Goal: Transaction & Acquisition: Obtain resource

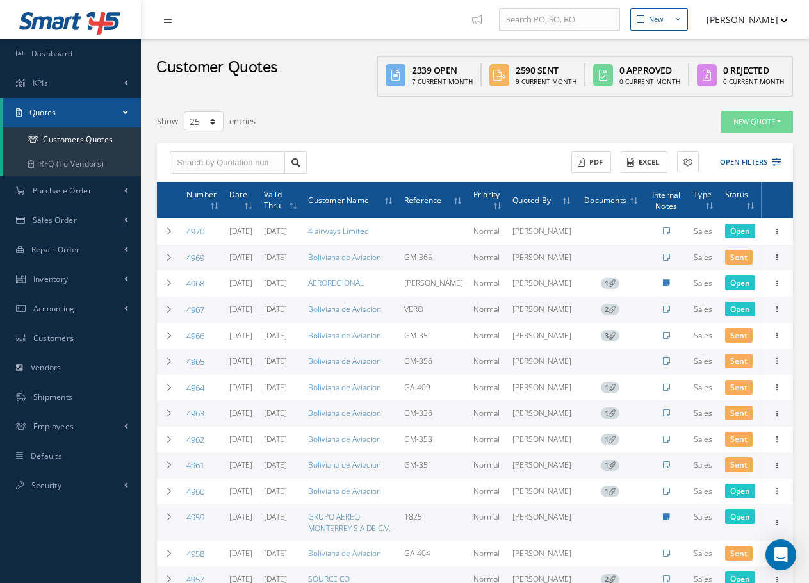
select select "25"
click at [758, 122] on button "New Quote" at bounding box center [758, 122] width 72 height 22
click at [722, 143] on link "Sales Quote" at bounding box center [742, 143] width 103 height 17
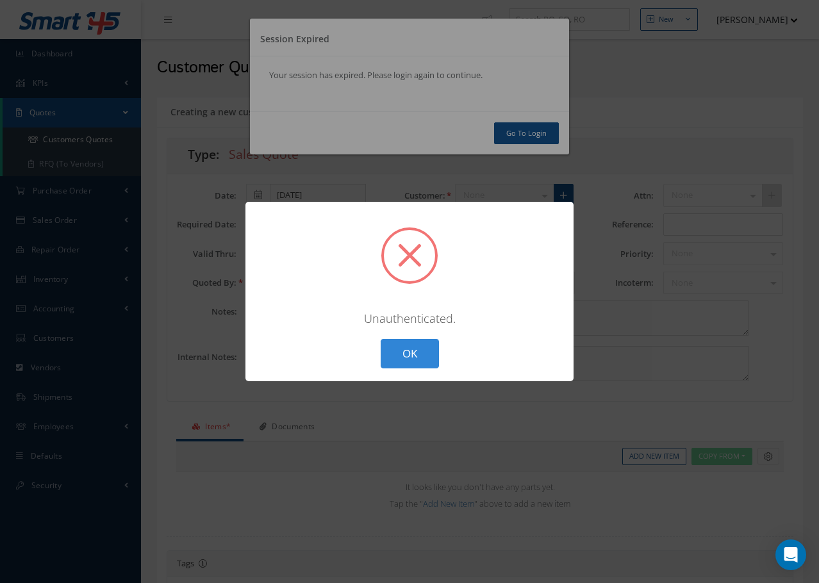
click at [513, 138] on div "? ! i × Unauthenticated. OK Cancel" at bounding box center [409, 291] width 819 height 583
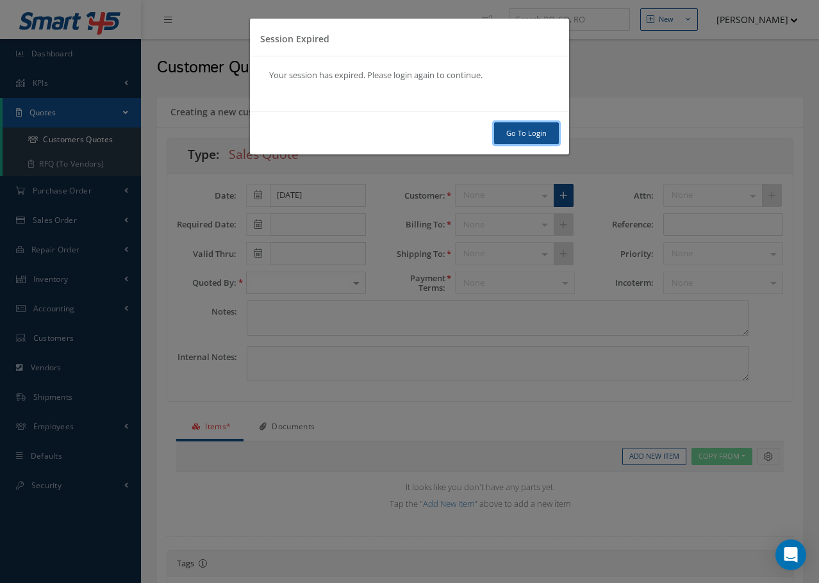
click at [520, 134] on link "Go To Login" at bounding box center [526, 133] width 65 height 22
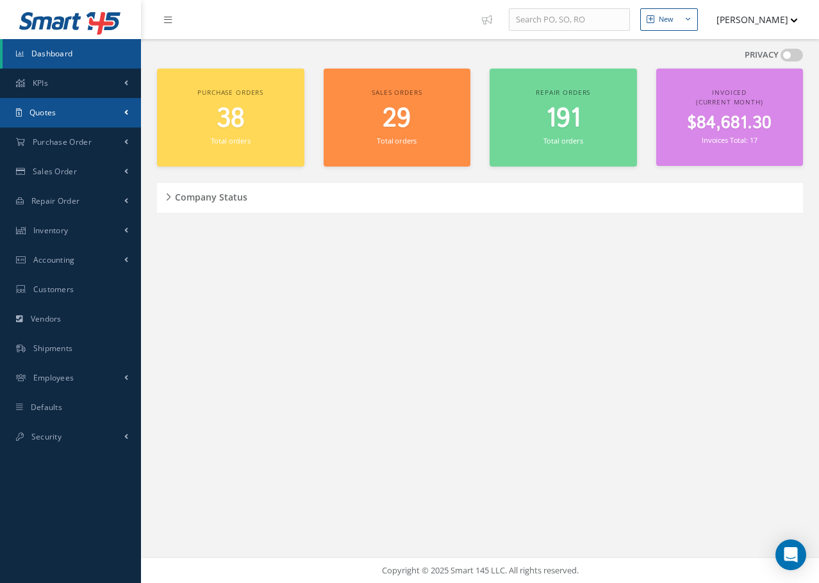
click at [55, 113] on span "Quotes" at bounding box center [42, 112] width 27 height 11
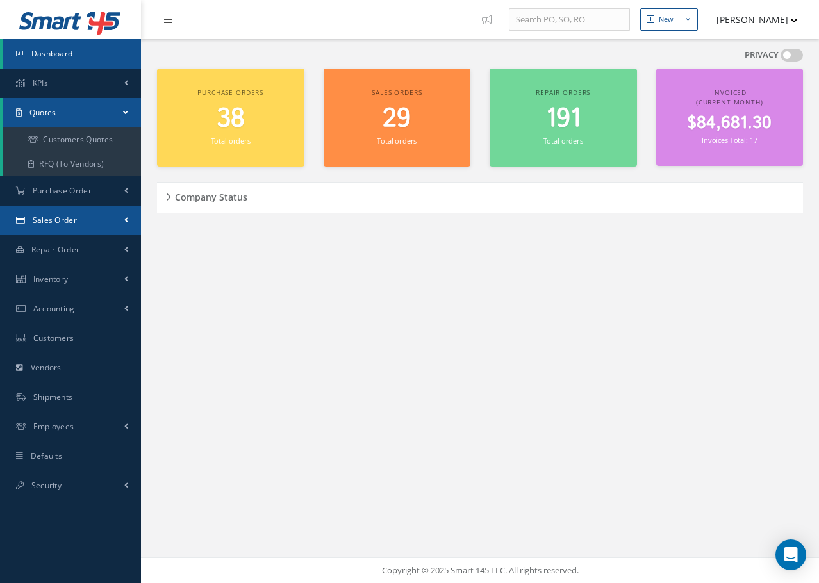
click at [49, 222] on span "Sales Order" at bounding box center [55, 220] width 44 height 11
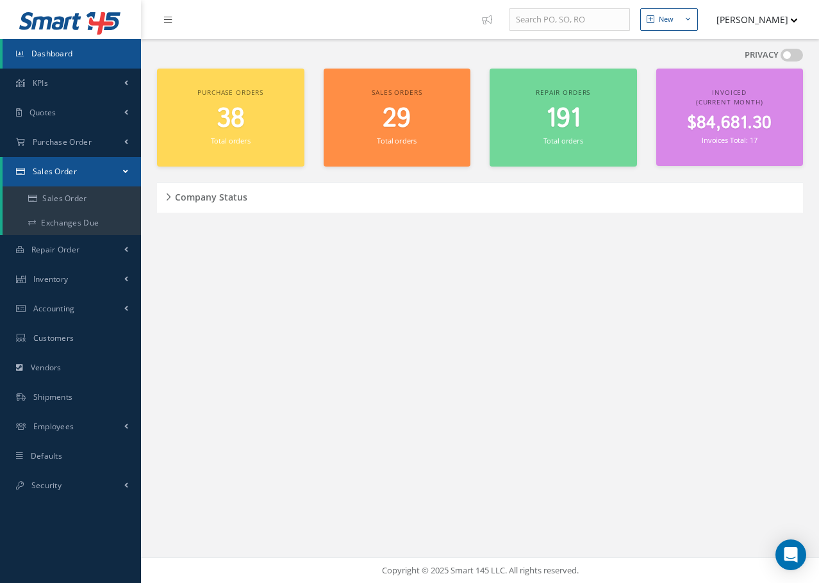
click at [53, 169] on span "Sales Order" at bounding box center [55, 171] width 44 height 11
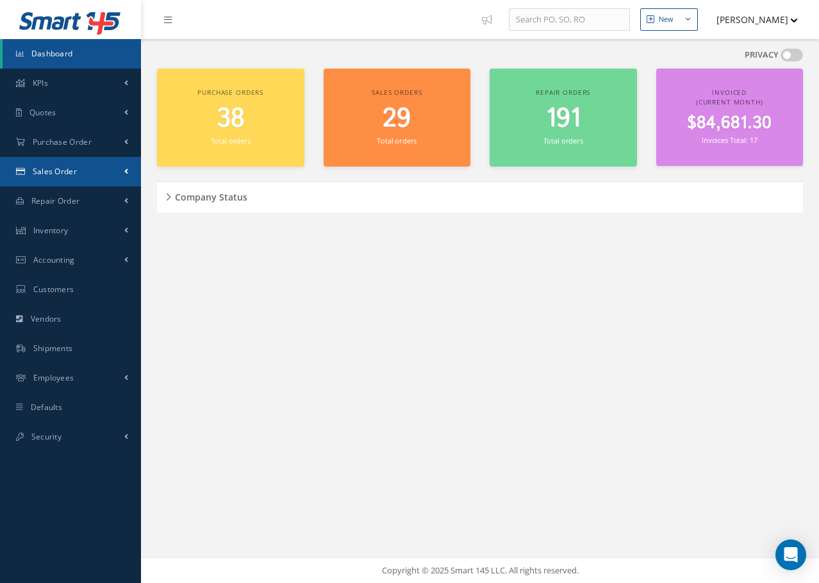
click at [59, 169] on span "Sales Order" at bounding box center [55, 171] width 44 height 11
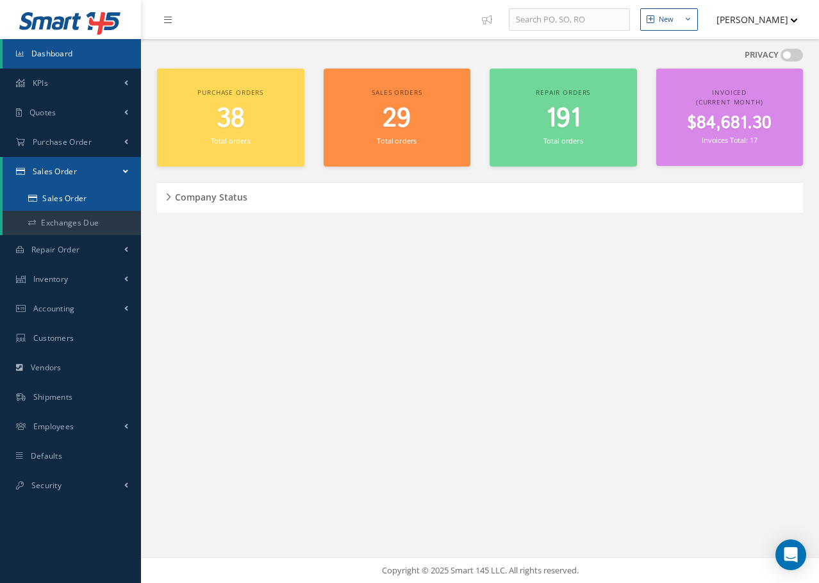
click at [68, 194] on link "Sales Order" at bounding box center [72, 198] width 138 height 24
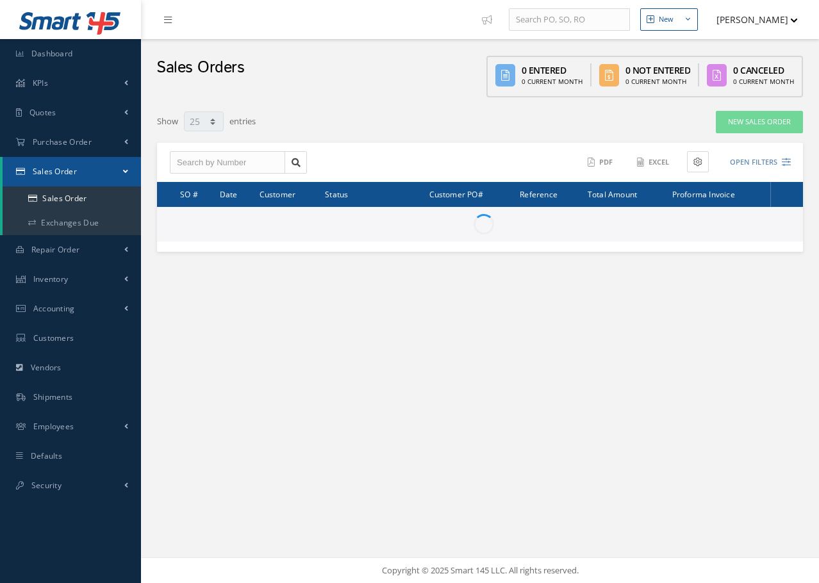
select select "25"
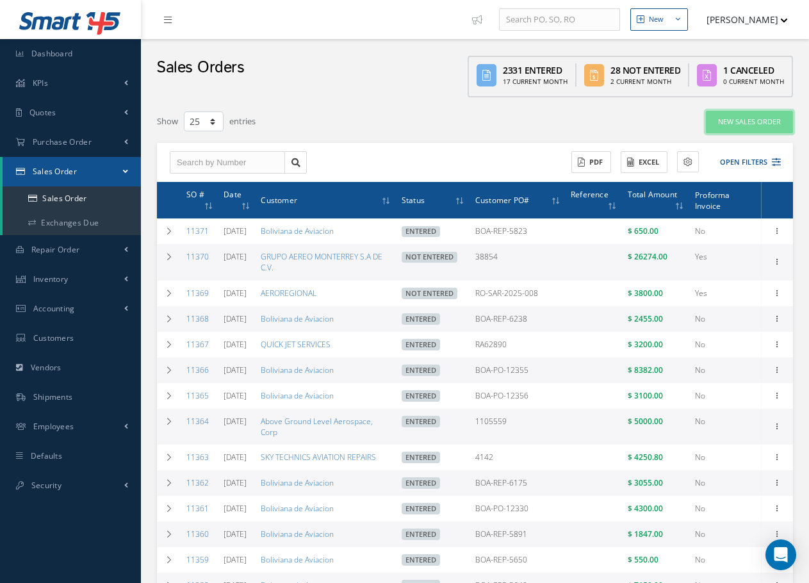
click at [737, 124] on link "New Sales Order" at bounding box center [749, 122] width 87 height 22
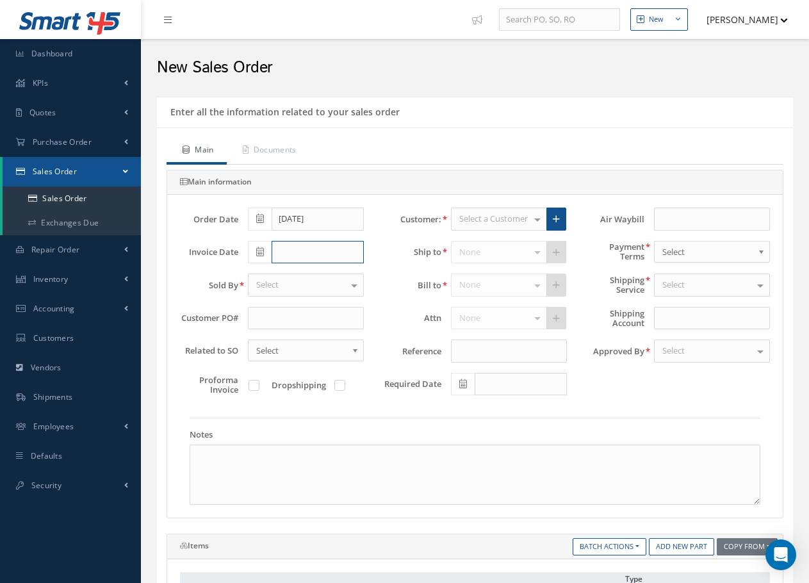
click at [293, 253] on input "text" at bounding box center [318, 252] width 92 height 23
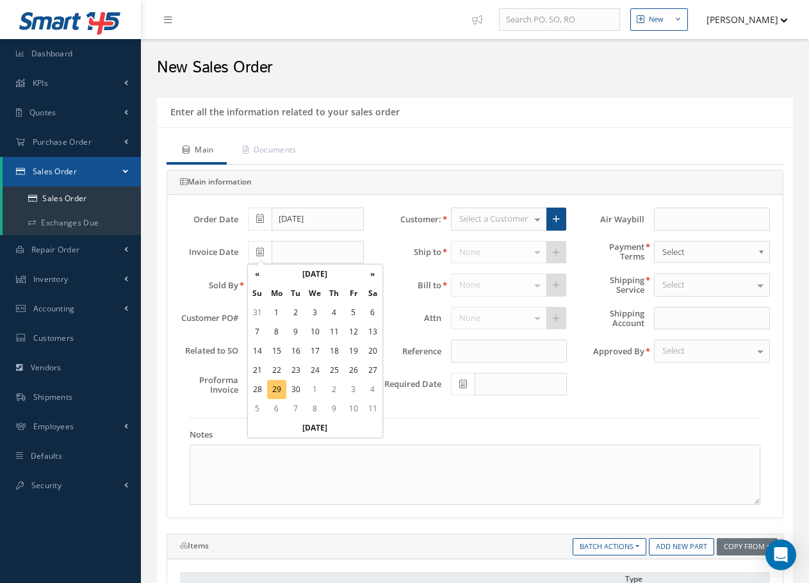
click at [278, 393] on td "29" at bounding box center [276, 389] width 19 height 19
type input "[DATE]"
click at [295, 286] on div "Select" at bounding box center [306, 285] width 116 height 23
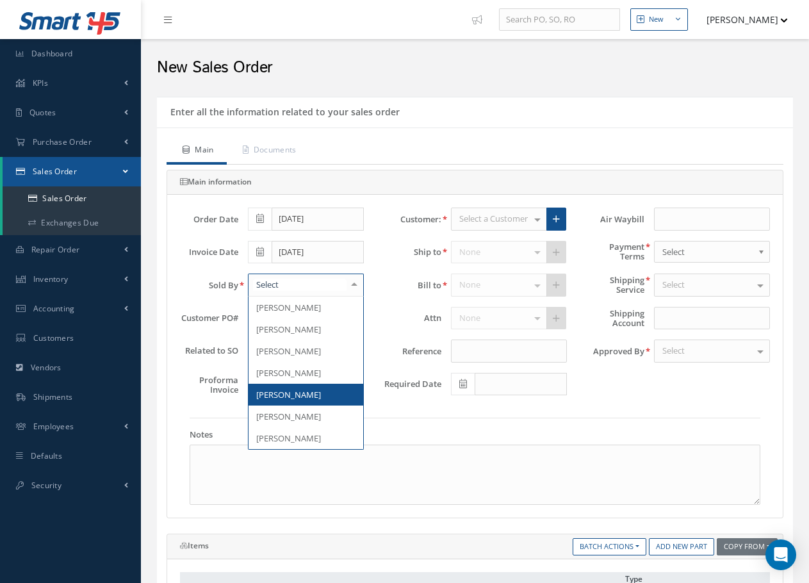
click at [290, 399] on span "[PERSON_NAME]" at bounding box center [288, 395] width 65 height 12
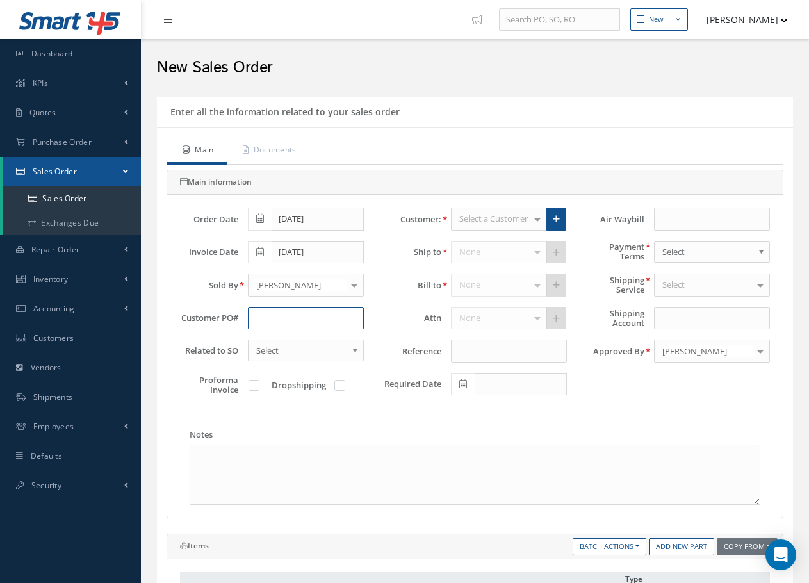
click at [278, 320] on input "text" at bounding box center [306, 318] width 116 height 23
click at [279, 321] on input "text" at bounding box center [306, 318] width 116 height 23
click at [71, 170] on span "Sales Order" at bounding box center [55, 171] width 44 height 11
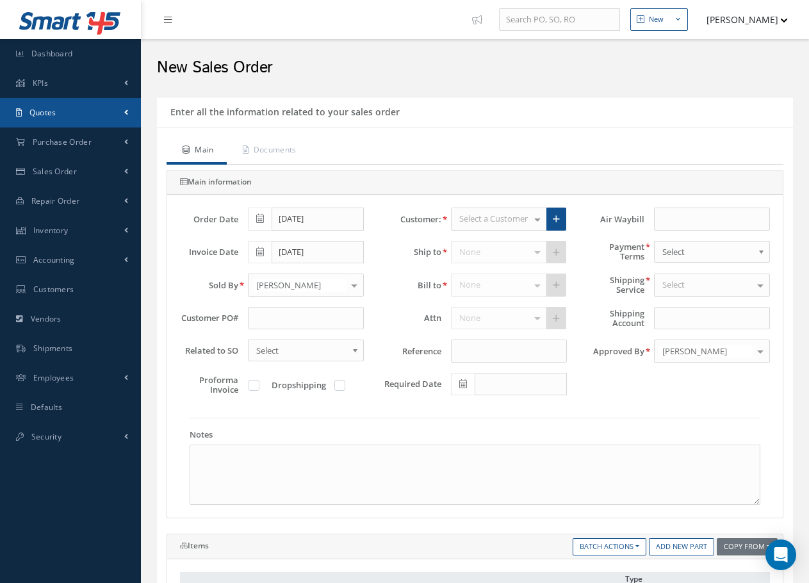
click at [47, 104] on link "Quotes" at bounding box center [70, 112] width 141 height 29
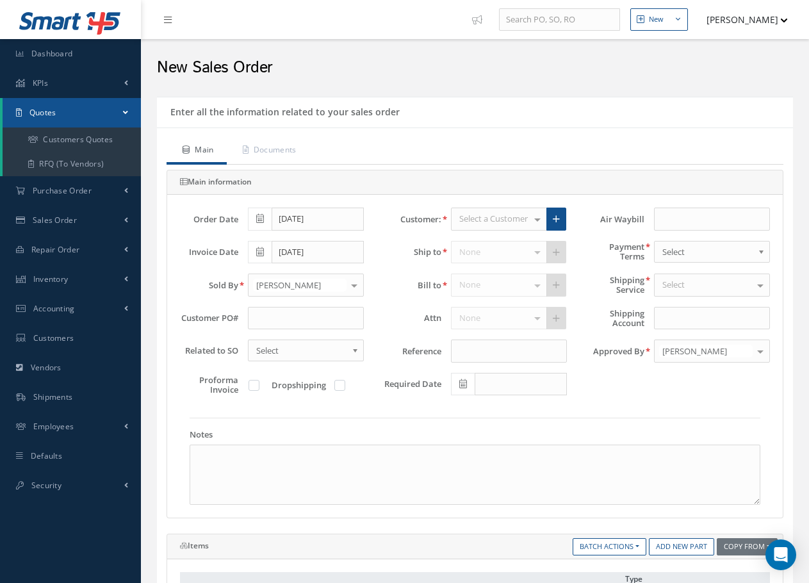
click at [47, 108] on span "Quotes" at bounding box center [42, 112] width 27 height 11
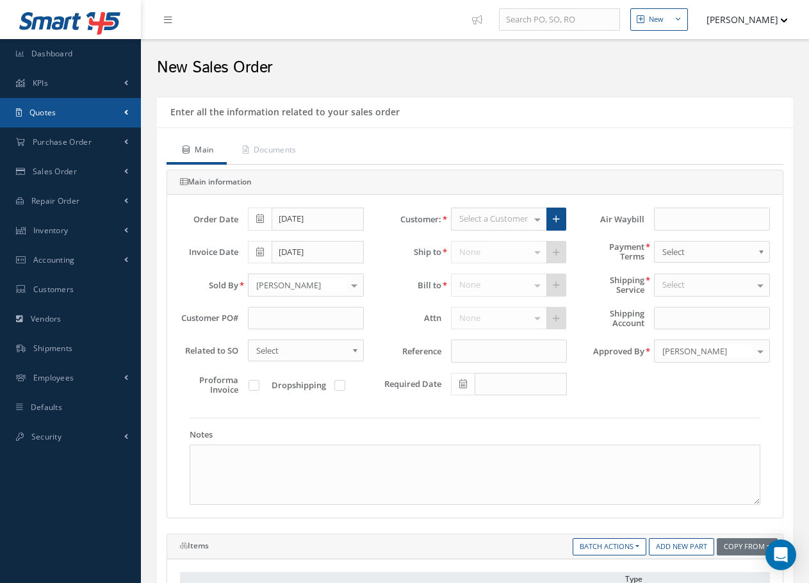
click at [47, 108] on span "Quotes" at bounding box center [42, 112] width 27 height 11
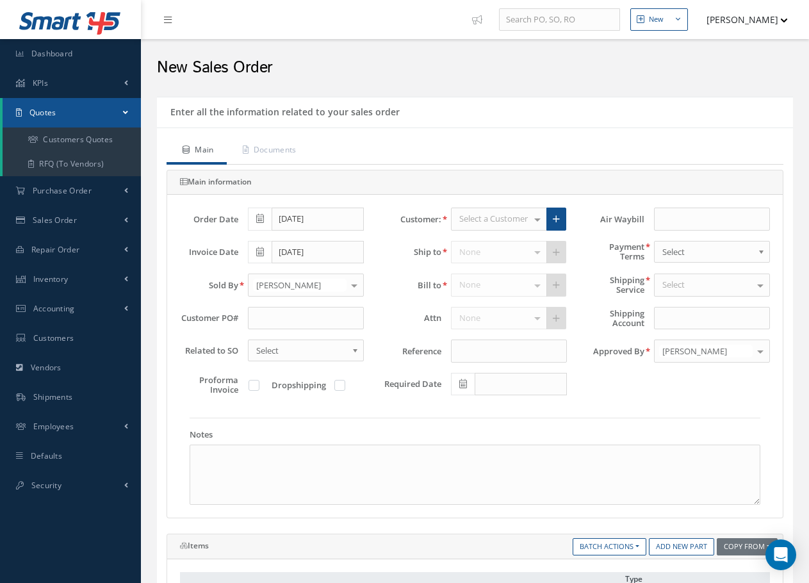
click at [60, 110] on link "Quotes" at bounding box center [72, 112] width 138 height 29
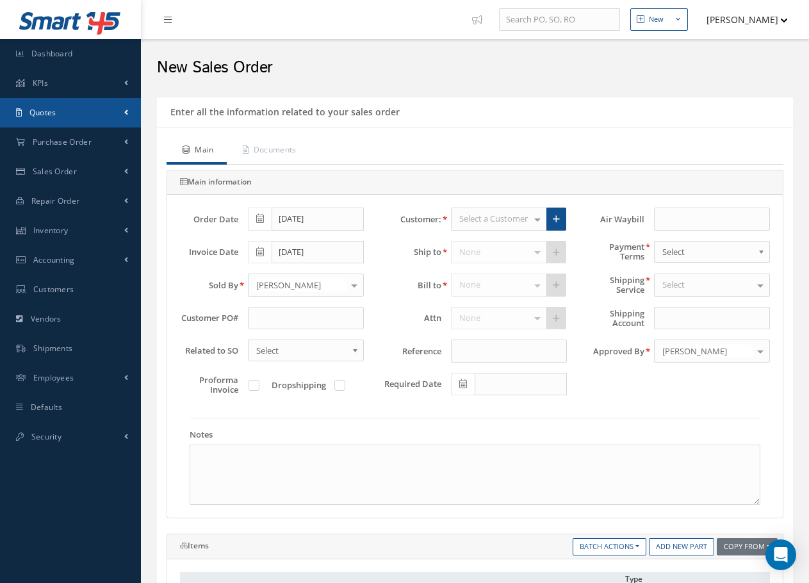
click at [39, 112] on span "Quotes" at bounding box center [42, 112] width 27 height 11
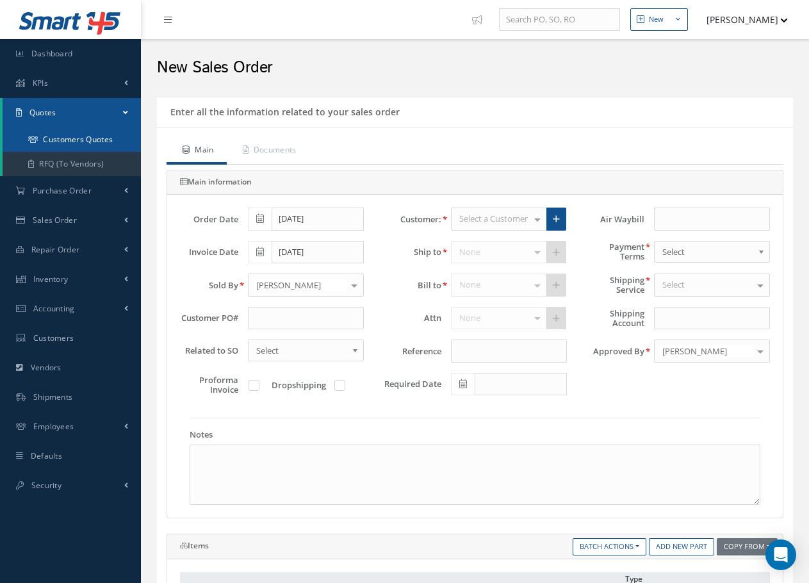
click at [60, 138] on link "Customers Quotes" at bounding box center [72, 140] width 138 height 24
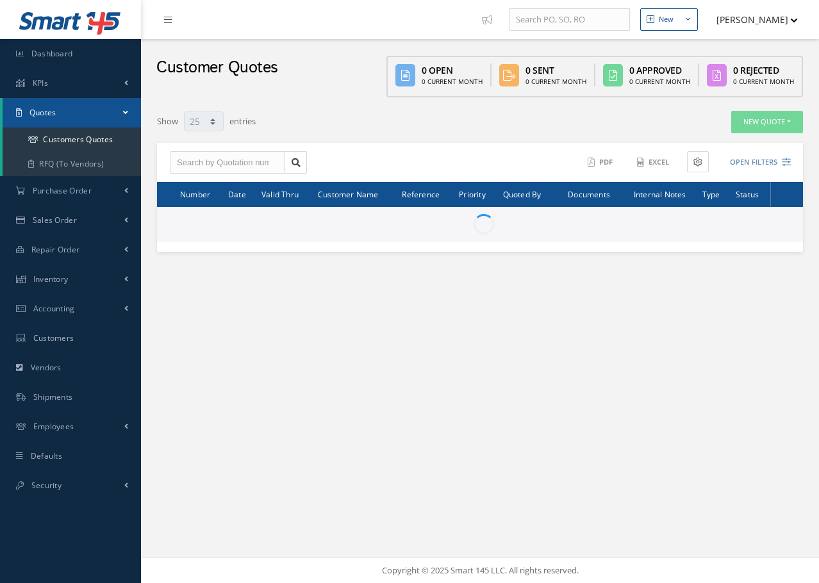
select select "25"
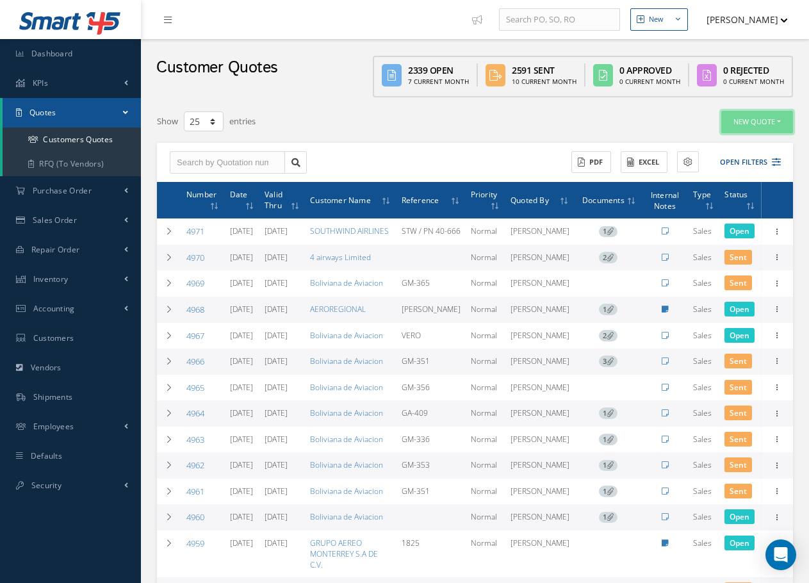
click at [753, 116] on button "New Quote" at bounding box center [758, 122] width 72 height 22
click at [731, 140] on link "Sales Quote" at bounding box center [742, 143] width 103 height 17
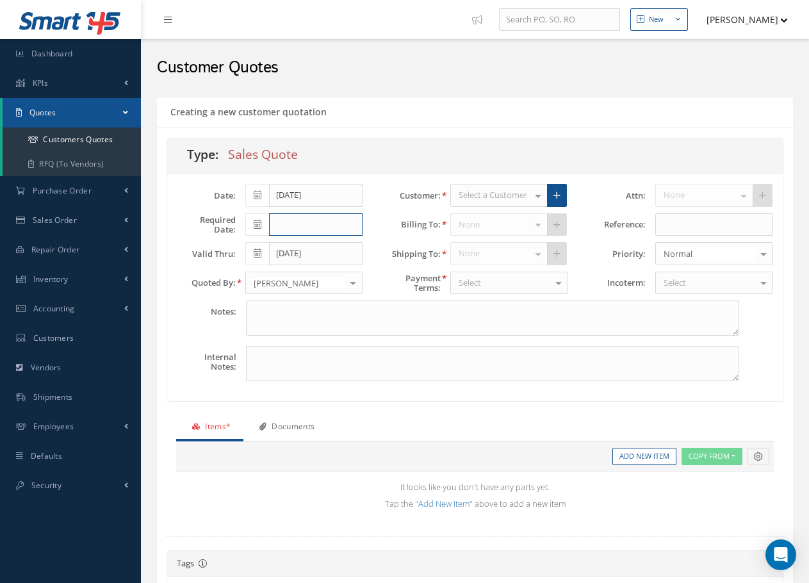
click at [295, 226] on input "text" at bounding box center [316, 224] width 94 height 23
click at [274, 365] on td "29" at bounding box center [274, 361] width 19 height 19
type input "[DATE]"
click at [497, 223] on div "None No elements found. List is empty." at bounding box center [510, 224] width 118 height 23
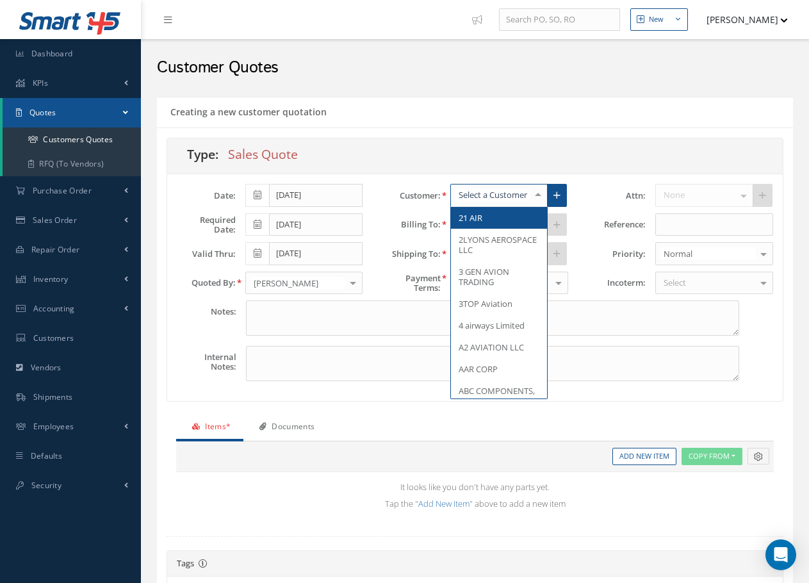
click at [538, 197] on div at bounding box center [538, 195] width 18 height 21
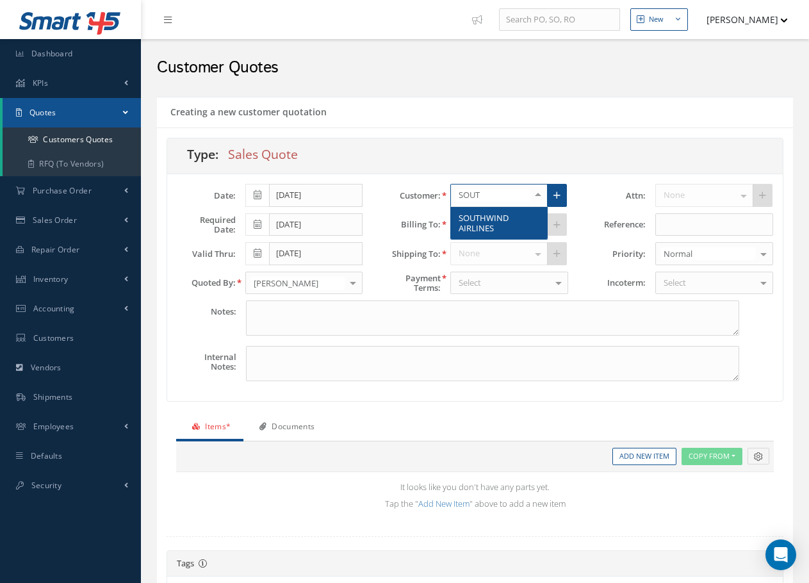
type input "SOUTH"
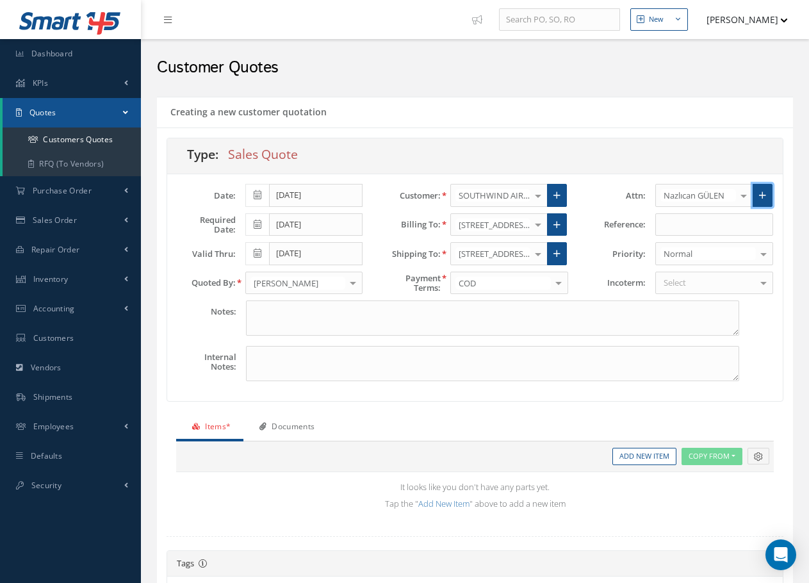
click at [763, 196] on icon at bounding box center [762, 195] width 7 height 9
radio input "true"
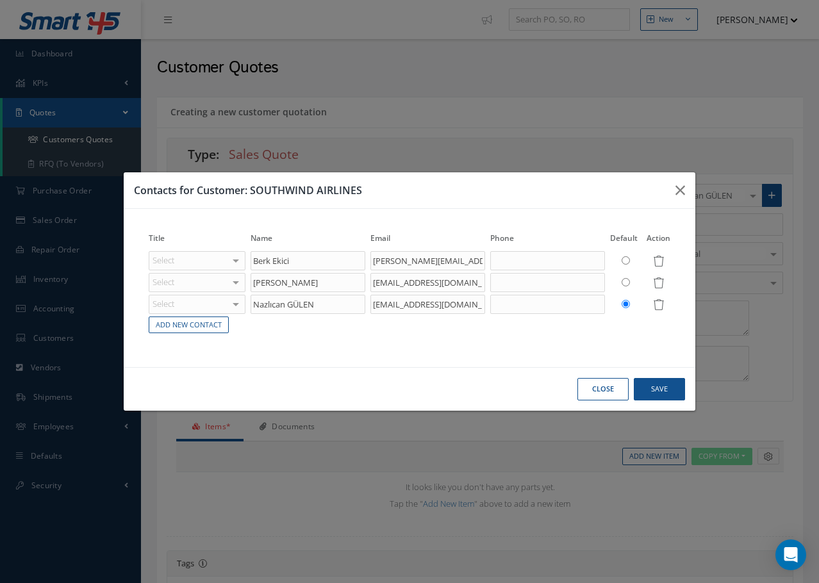
click at [628, 282] on input "radio" at bounding box center [626, 282] width 8 height 8
radio input "true"
click at [661, 390] on button "Save" at bounding box center [659, 389] width 51 height 22
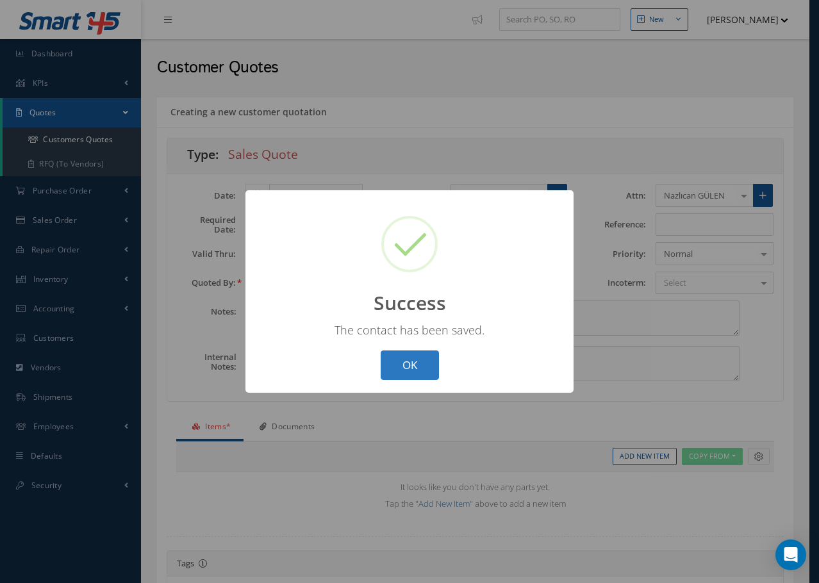
click at [427, 365] on button "OK" at bounding box center [410, 366] width 58 height 30
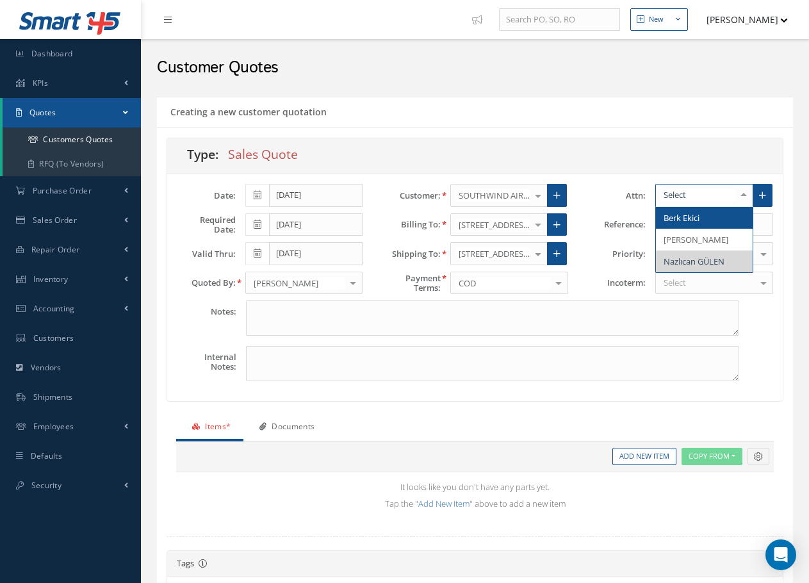
click at [742, 198] on div at bounding box center [744, 195] width 18 height 21
click at [699, 244] on span "[PERSON_NAME]" at bounding box center [696, 240] width 65 height 12
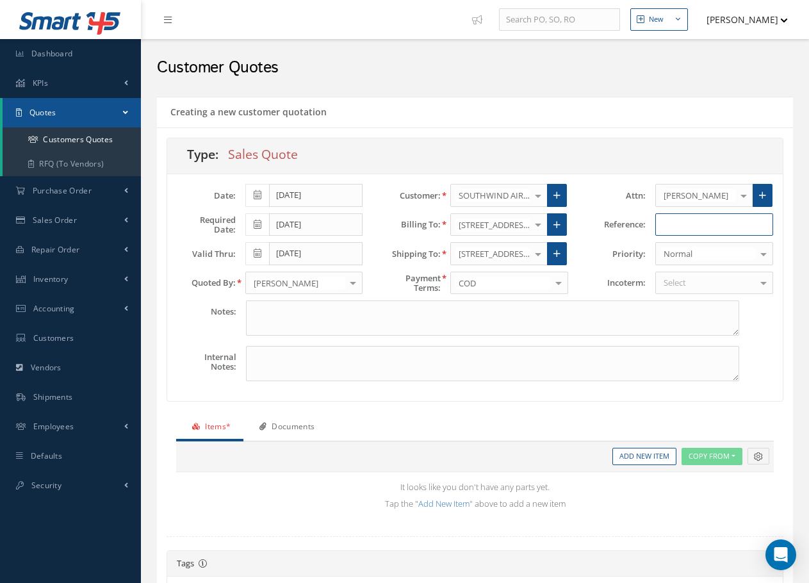
click at [681, 231] on input "text" at bounding box center [715, 224] width 118 height 23
click at [647, 456] on link "Add New Item" at bounding box center [645, 456] width 64 height 17
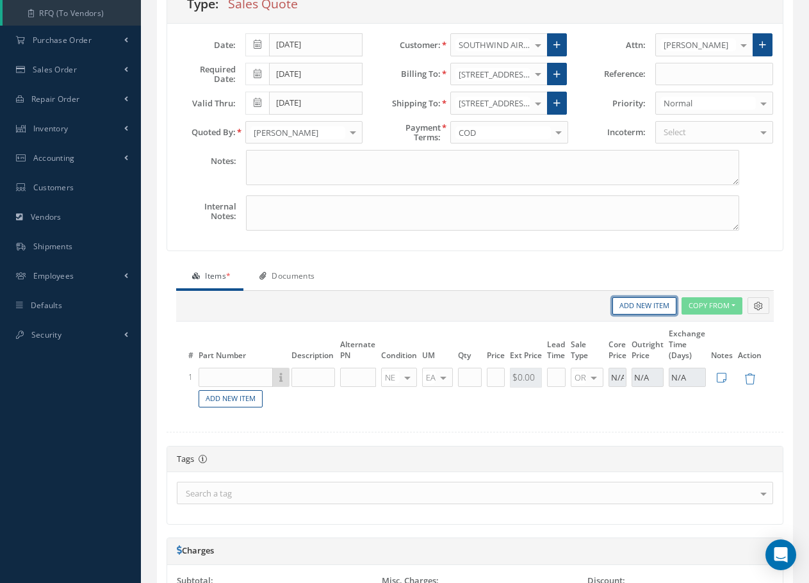
scroll to position [320, 0]
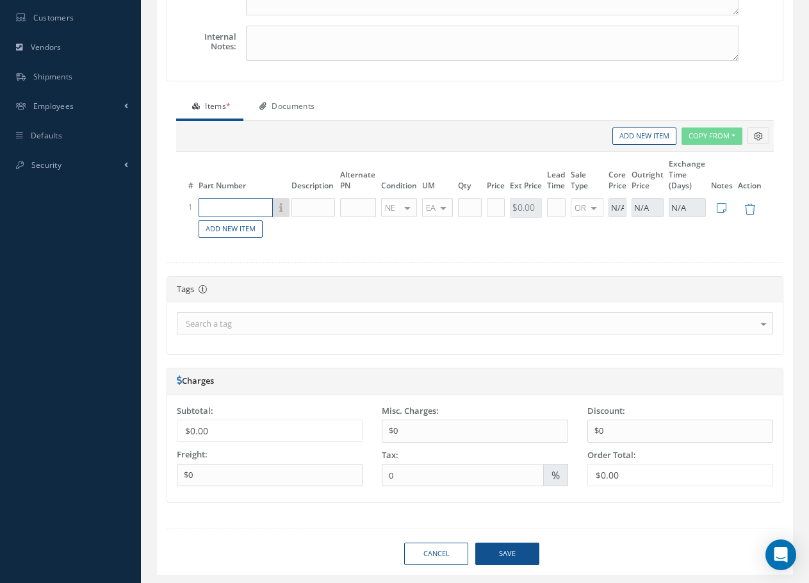
click at [217, 206] on input "text" at bounding box center [236, 207] width 74 height 19
type input "2215696-1"
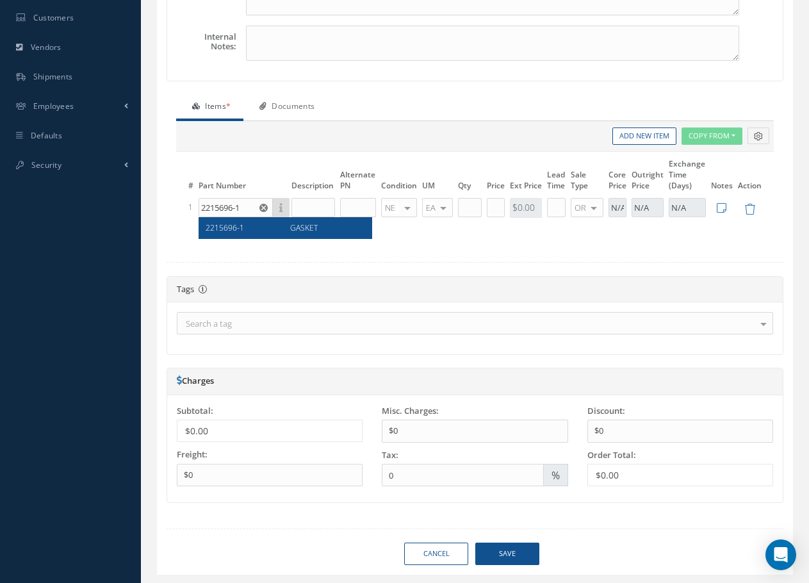
click at [300, 229] on span "GASKET" at bounding box center [304, 227] width 28 height 11
type input "GASKET"
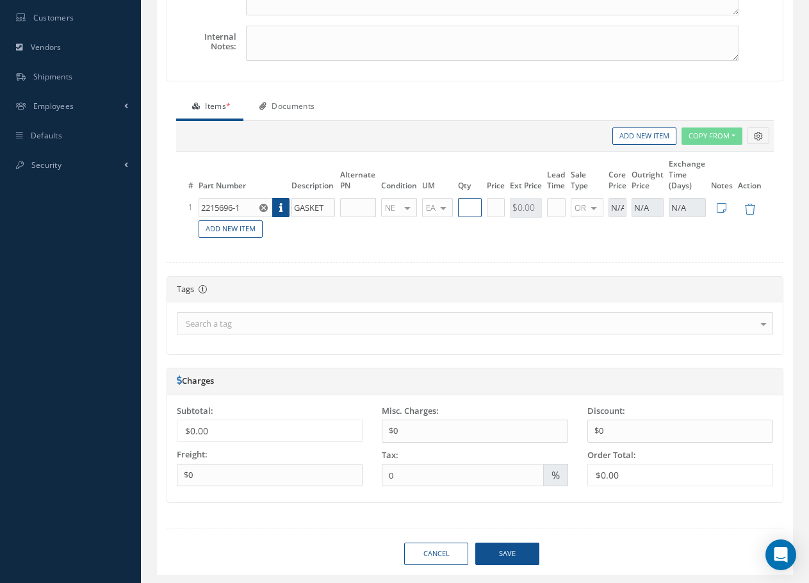
click at [469, 212] on input "text" at bounding box center [470, 207] width 24 height 19
type input "1"
type input "$425"
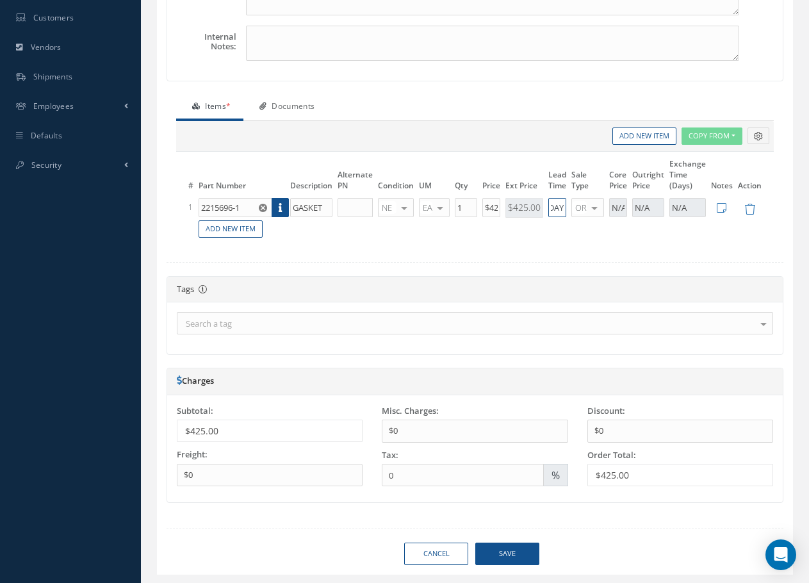
type input "1 DAY"
click at [724, 210] on icon at bounding box center [722, 208] width 10 height 11
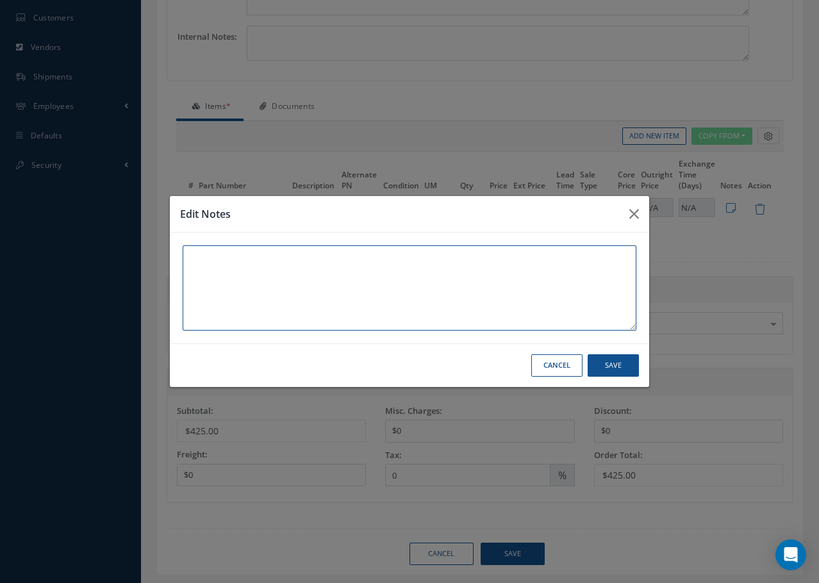
click at [249, 267] on textarea at bounding box center [410, 287] width 454 height 85
type textarea "145 AVAILABLE"
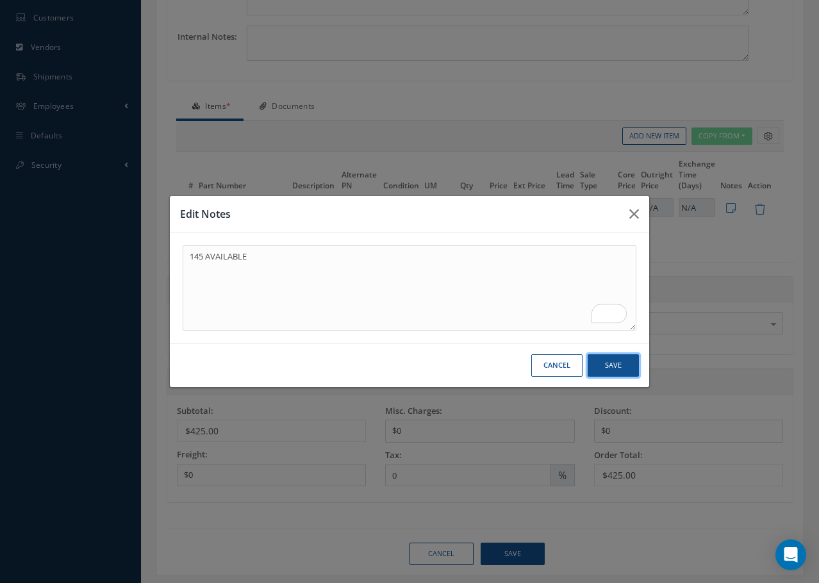
click at [606, 369] on button "Save" at bounding box center [613, 365] width 51 height 22
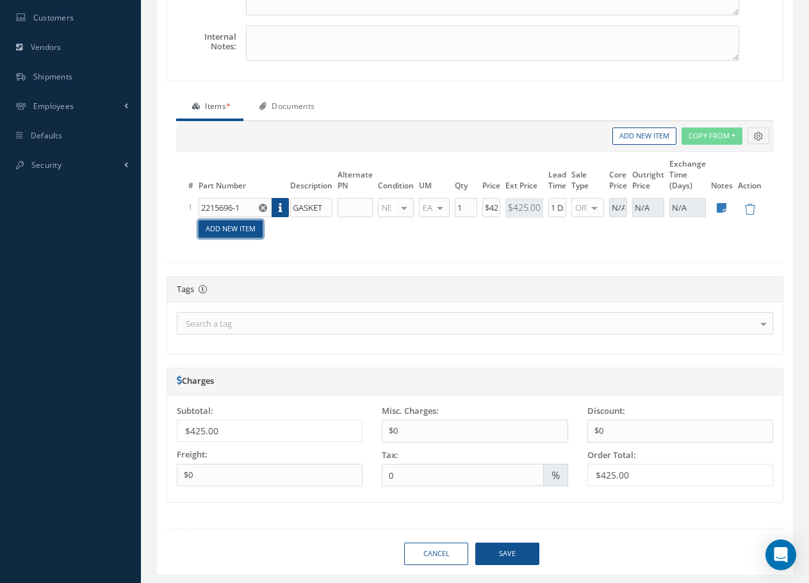
click at [244, 229] on link "Add New Item" at bounding box center [231, 228] width 64 height 17
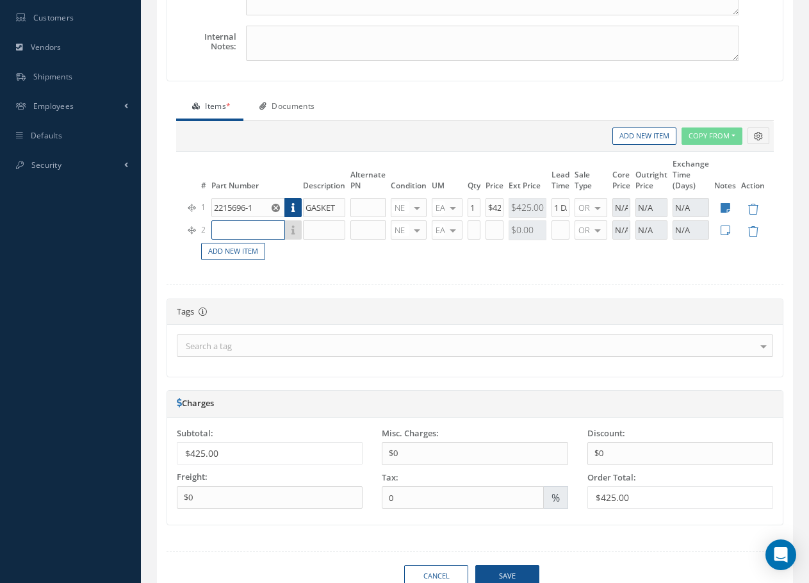
click at [243, 229] on input "text" at bounding box center [248, 229] width 74 height 19
type input "S9026T154"
click at [299, 251] on div "PACKING" at bounding box center [336, 250] width 85 height 11
type input "PACKING"
click at [468, 228] on input "text" at bounding box center [474, 229] width 13 height 19
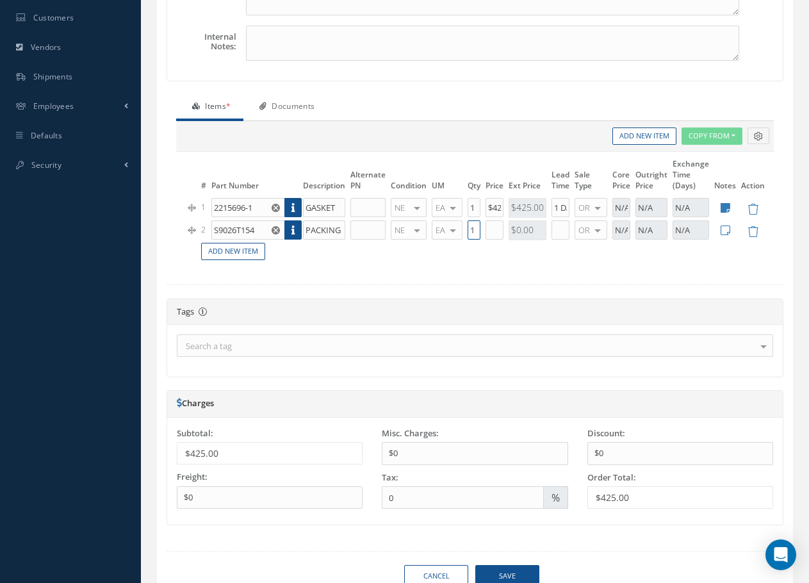
type input "1"
drag, startPoint x: 499, startPoint y: 228, endPoint x: 483, endPoint y: 231, distance: 17.0
click at [483, 231] on tr "2 S9026T154 PACKING NE OH SV RP AR NE FN NS RE FP BER N/A INSP CAL BC No elemen…" at bounding box center [477, 230] width 582 height 22
type input "$3"
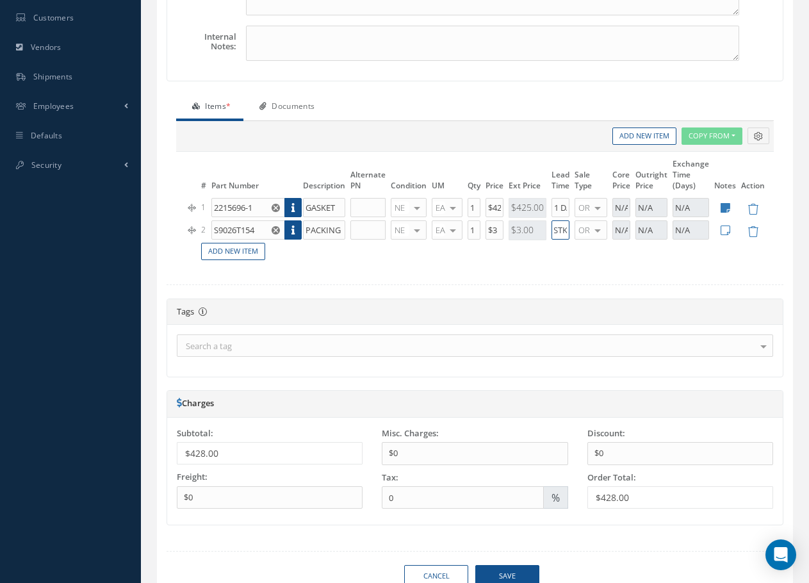
type input "STK"
click at [722, 231] on icon at bounding box center [726, 230] width 10 height 11
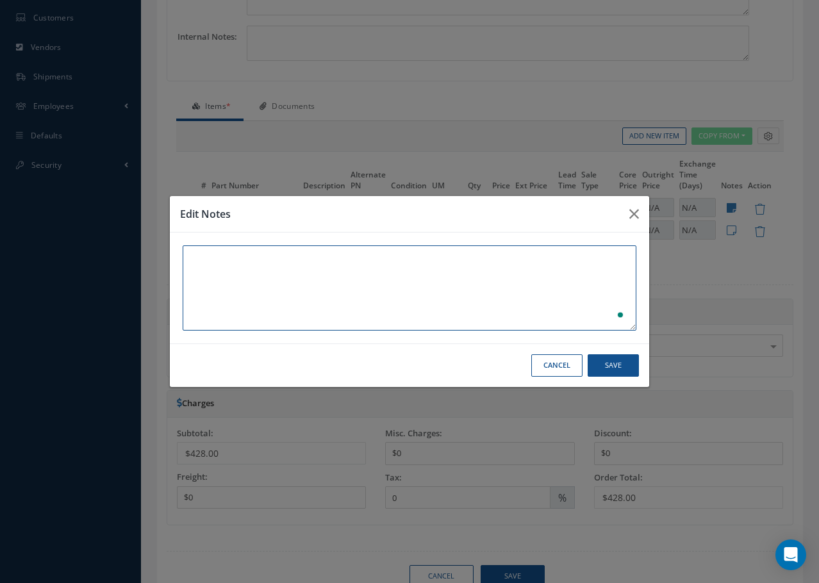
click at [231, 254] on textarea "To enrich screen reader interactions, please activate Accessibility in Grammarl…" at bounding box center [410, 287] width 454 height 85
type textarea "MINIMUM ORDER QTY: 3"
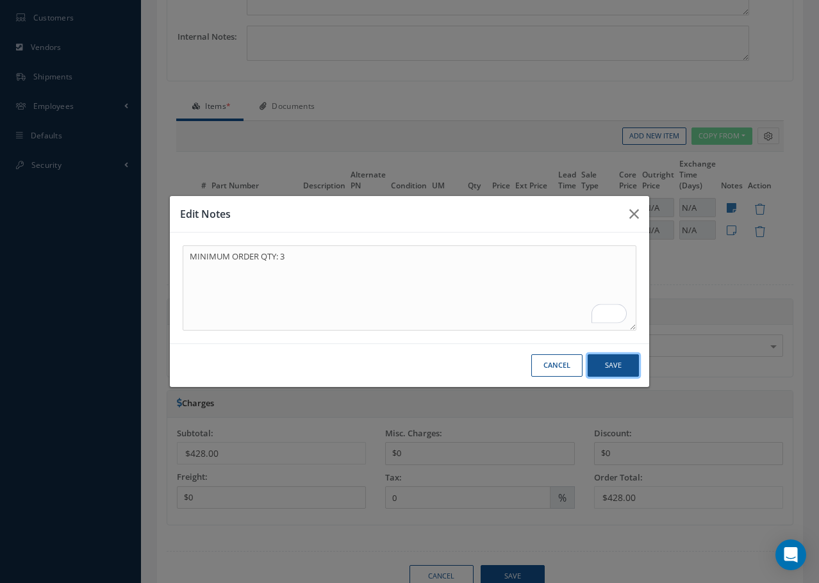
click at [617, 369] on button "Save" at bounding box center [613, 365] width 51 height 22
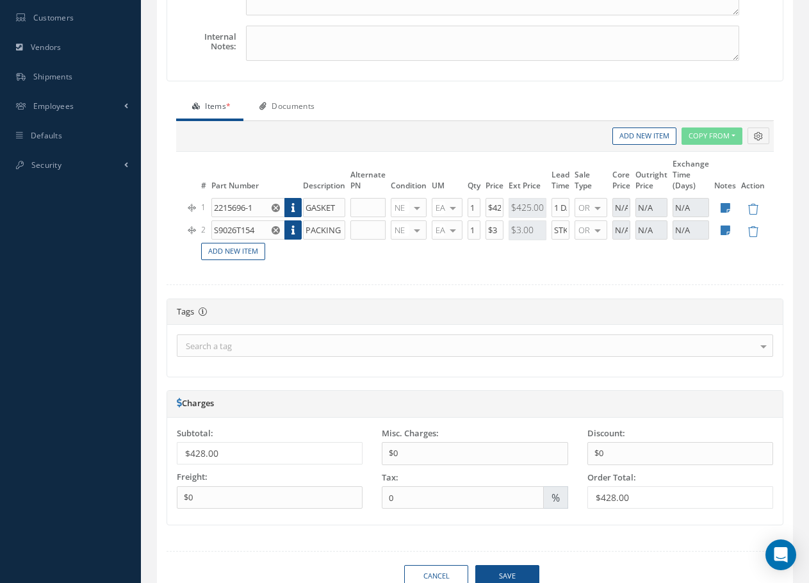
drag, startPoint x: 539, startPoint y: 229, endPoint x: 524, endPoint y: 229, distance: 15.4
click at [524, 229] on div "$3.00" at bounding box center [528, 230] width 38 height 20
drag, startPoint x: 499, startPoint y: 228, endPoint x: 472, endPoint y: 229, distance: 26.9
click at [472, 229] on tr "2 S9026T154 PACKING NE OH SV RP AR NE FN NS RE FP BER N/A INSP CAL BC No elemen…" at bounding box center [477, 230] width 582 height 22
click at [474, 229] on input "1" at bounding box center [474, 229] width 13 height 19
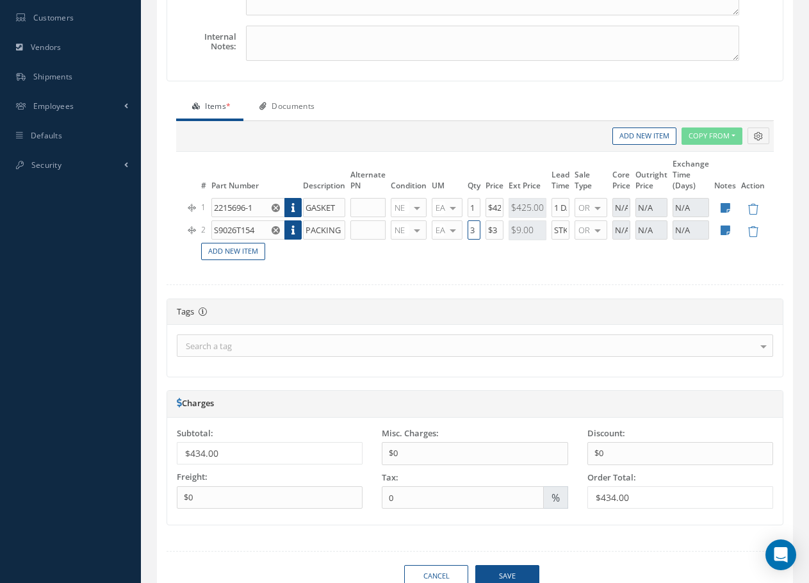
type input "3"
type input "$42."
click at [251, 253] on link "Add New Item" at bounding box center [233, 251] width 64 height 17
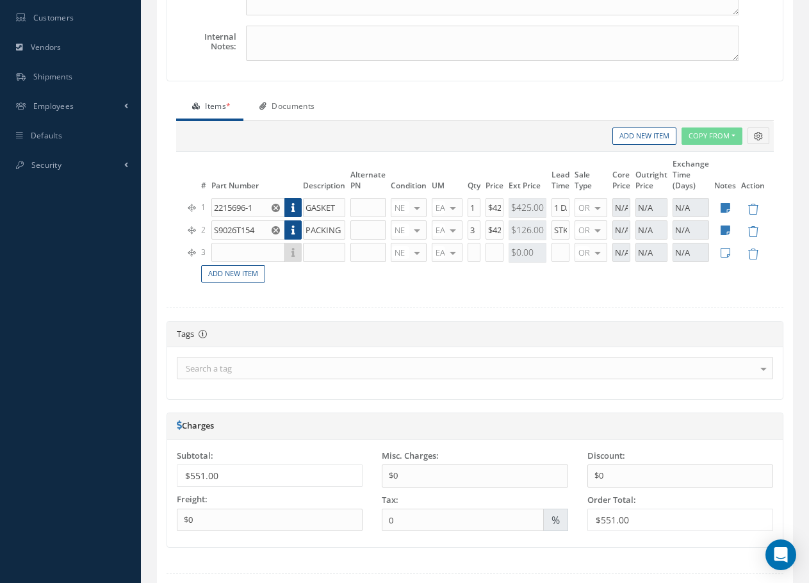
drag, startPoint x: 192, startPoint y: 269, endPoint x: 221, endPoint y: 256, distance: 32.1
click at [195, 269] on td at bounding box center [192, 274] width 13 height 20
click at [228, 251] on input "text" at bounding box center [248, 252] width 74 height 19
type input "CH0697101552N00"
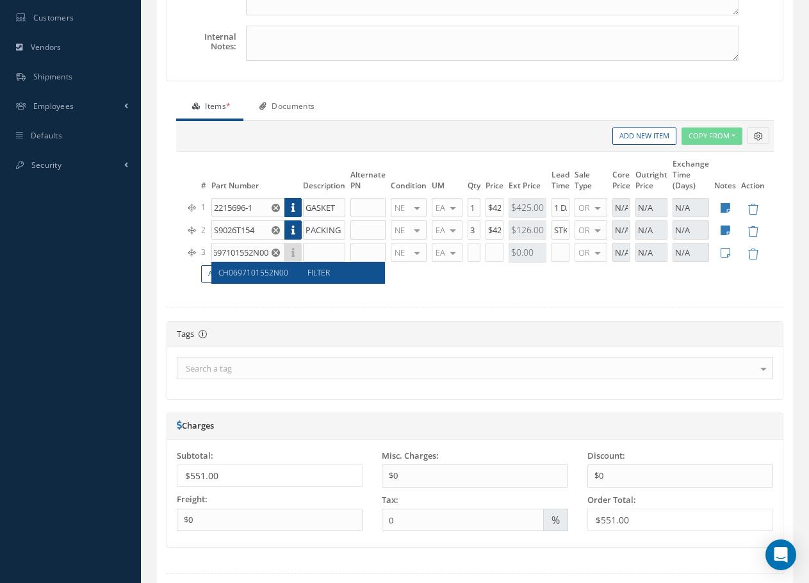
scroll to position [0, 0]
click at [244, 269] on div "CH0697101552N00 FILTER" at bounding box center [298, 272] width 172 height 21
type input "FILTER"
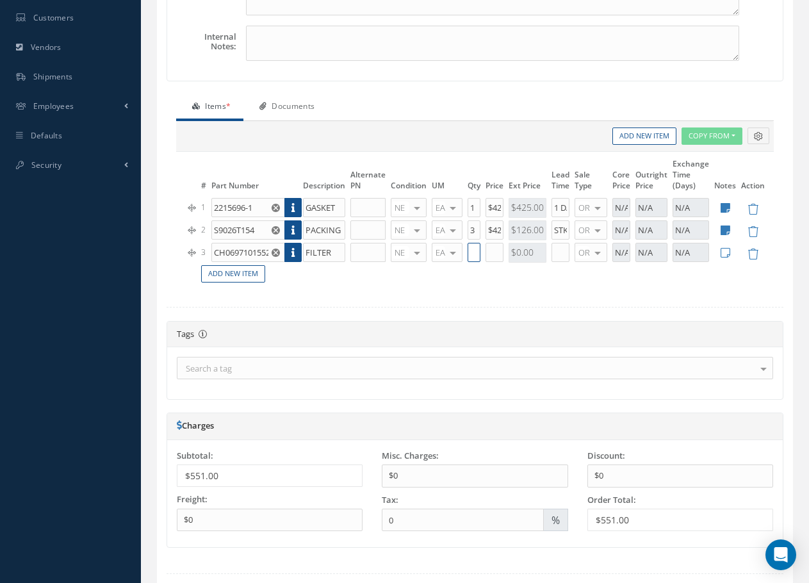
click at [470, 255] on input "text" at bounding box center [474, 252] width 13 height 19
type input "1"
type input "$678"
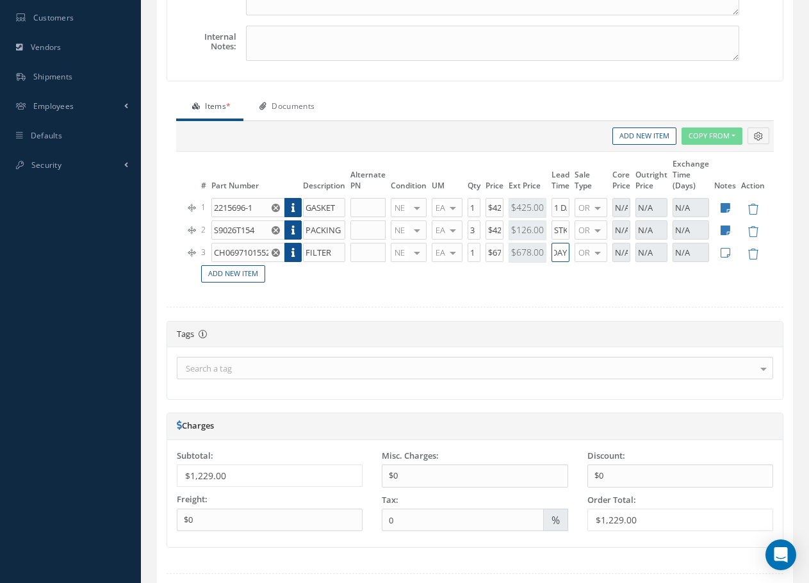
type input "1 DAY"
click at [727, 257] on icon at bounding box center [726, 252] width 10 height 11
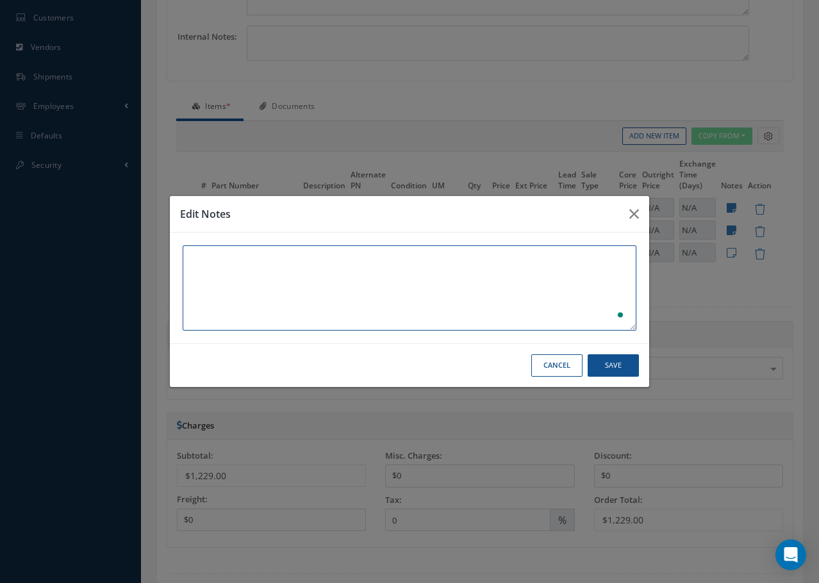
click at [274, 266] on textarea "To enrich screen reader interactions, please activate Accessibility in Grammarl…" at bounding box center [410, 287] width 454 height 85
type textarea "OEM - FAA CERTIFICATES"
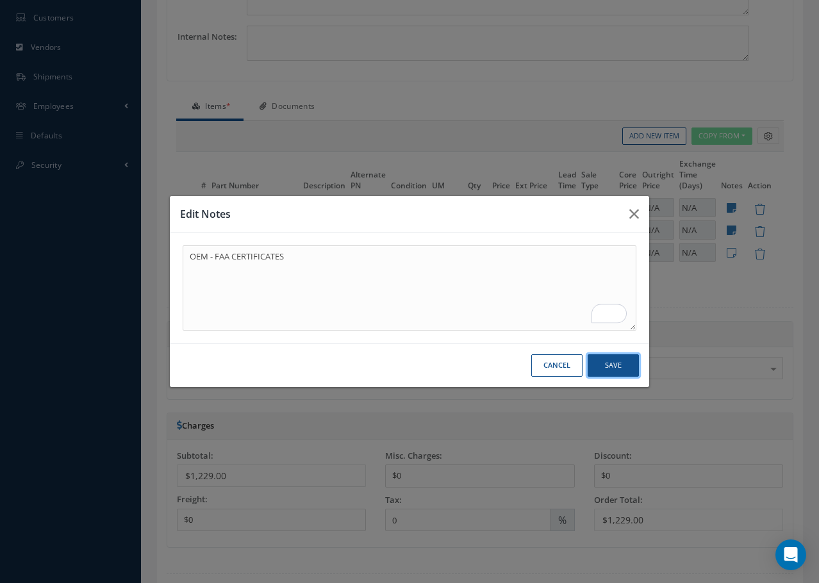
click at [604, 366] on button "Save" at bounding box center [613, 365] width 51 height 22
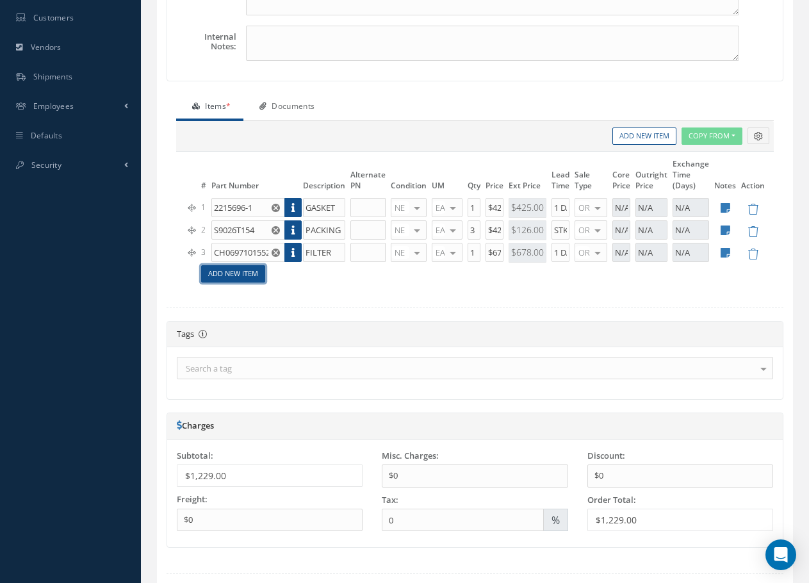
click at [229, 273] on link "Add New Item" at bounding box center [233, 273] width 64 height 17
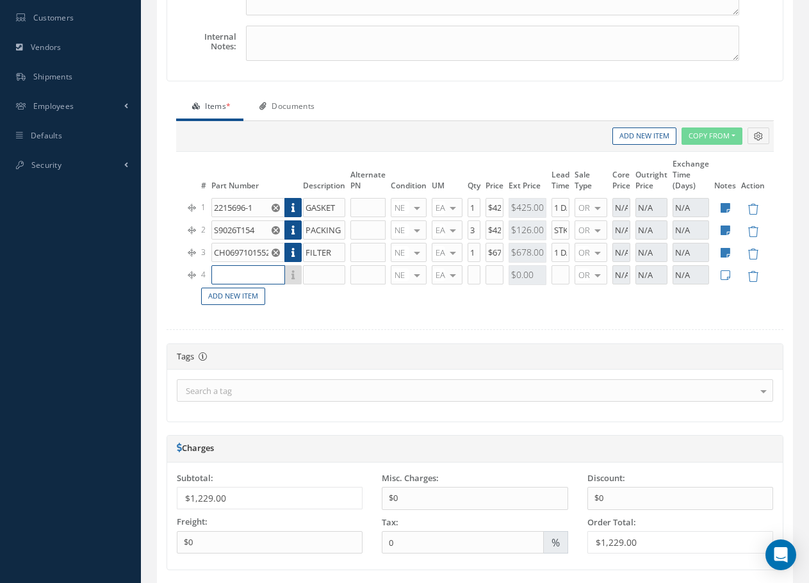
click at [223, 274] on input "text" at bounding box center [248, 274] width 74 height 19
drag, startPoint x: 212, startPoint y: 253, endPoint x: 286, endPoint y: 251, distance: 73.7
click at [286, 251] on div "CH0697101552N00" at bounding box center [254, 252] width 87 height 19
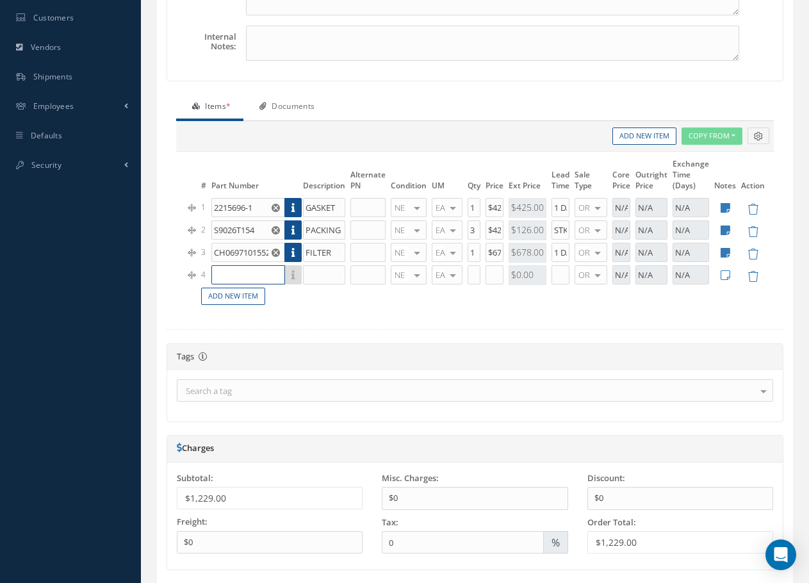
click at [224, 270] on input "text" at bounding box center [248, 274] width 74 height 19
paste input "CH0697101552N00"
type input "CH0697101552N00"
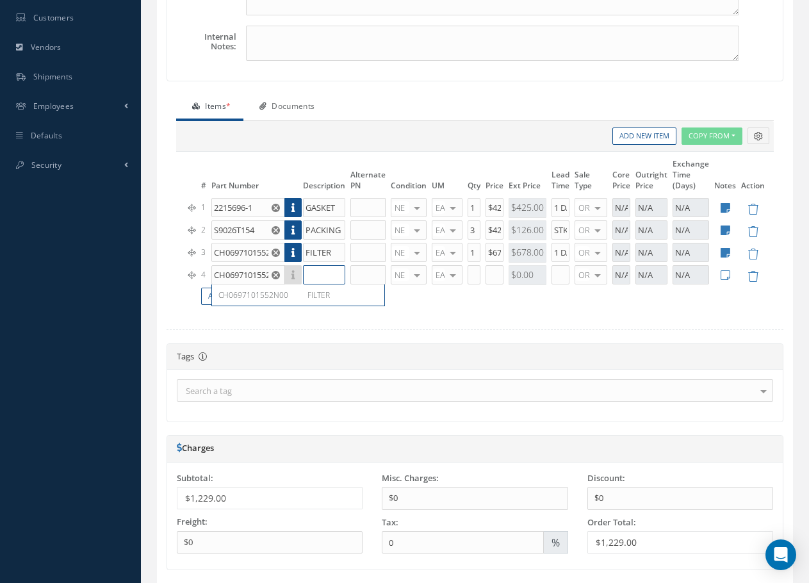
click at [324, 278] on input "text" at bounding box center [324, 274] width 42 height 19
click at [258, 274] on input "CH0697101552N00" at bounding box center [248, 274] width 74 height 19
click at [321, 294] on span "FILTER" at bounding box center [319, 295] width 22 height 11
type input "FILTER"
click at [418, 276] on div at bounding box center [417, 275] width 18 height 19
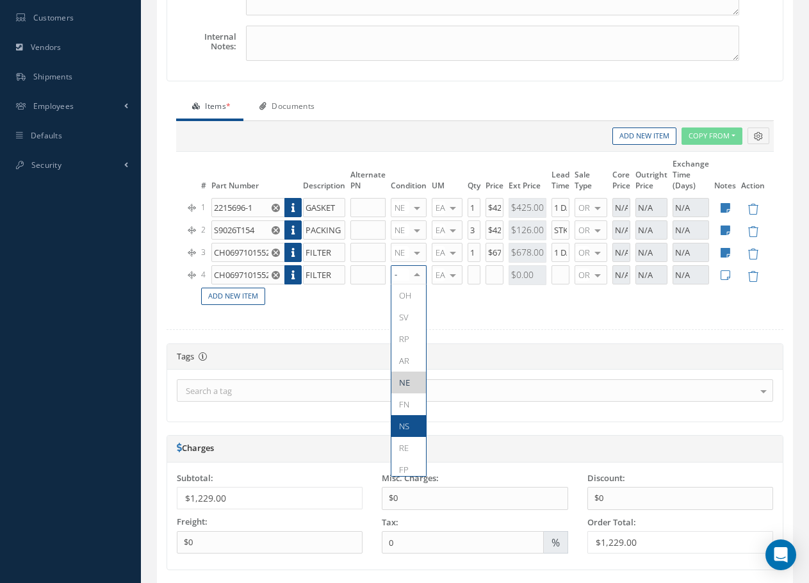
click at [408, 429] on span "NS" at bounding box center [404, 426] width 10 height 12
click at [472, 272] on input "text" at bounding box center [474, 274] width 13 height 19
type input "1"
type input "$200"
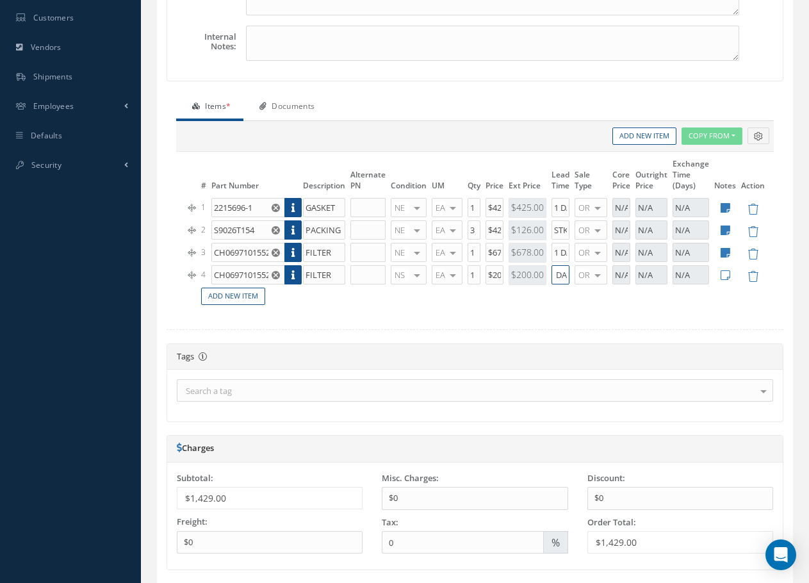
scroll to position [0, 10]
type input "1 DAY"
click at [730, 278] on icon at bounding box center [726, 275] width 10 height 11
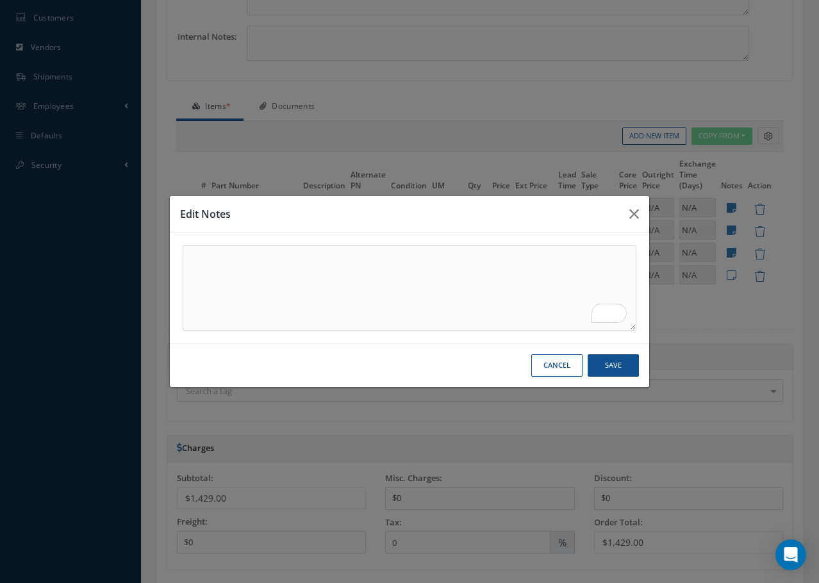
drag, startPoint x: 214, startPoint y: 244, endPoint x: 211, endPoint y: 254, distance: 11.4
click at [214, 245] on div at bounding box center [409, 288] width 479 height 111
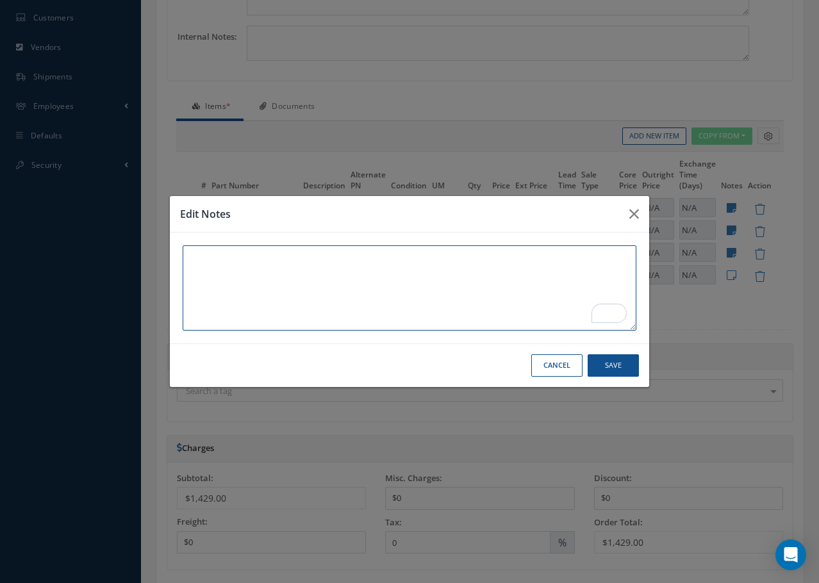
click at [207, 260] on textarea "To enrich screen reader interactions, please activate Accessibility in Grammarl…" at bounding box center [410, 287] width 454 height 85
type textarea "TRACE: COC ONLY."
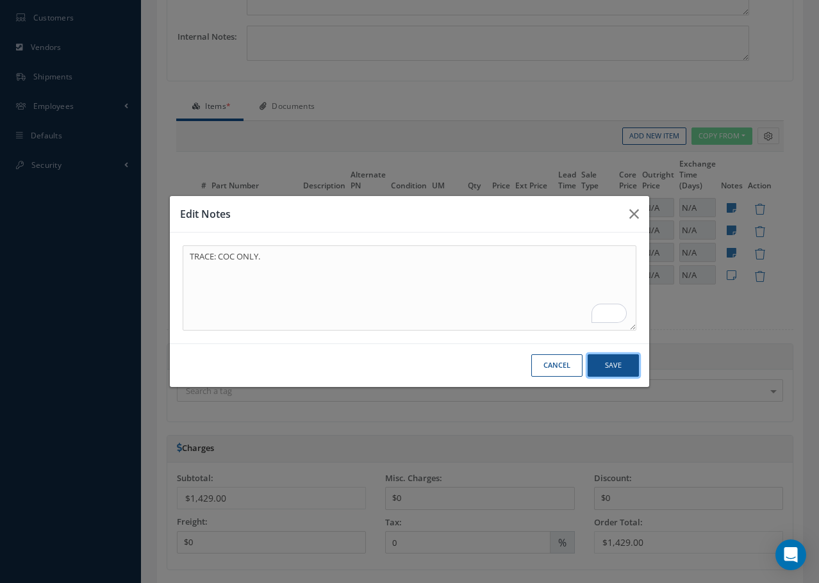
click at [616, 368] on button "Save" at bounding box center [613, 365] width 51 height 22
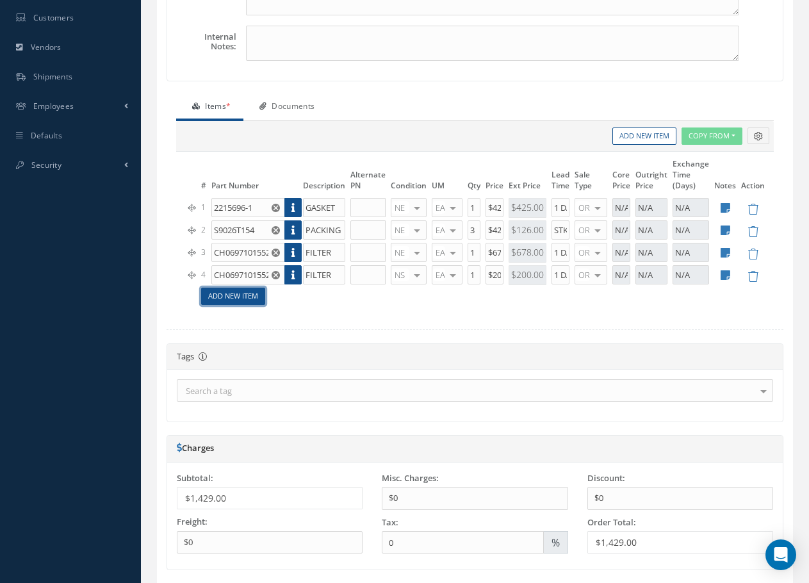
click at [237, 301] on link "Add New Item" at bounding box center [233, 296] width 64 height 17
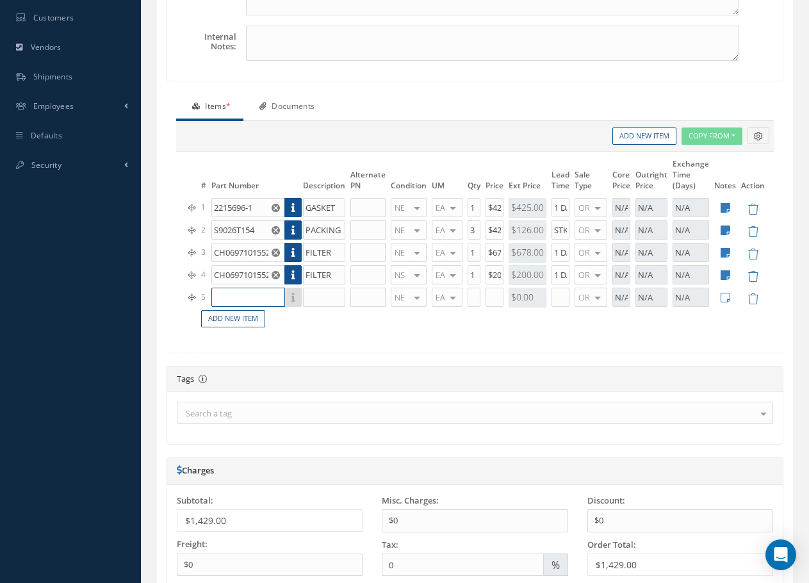
click at [231, 297] on input "text" at bounding box center [248, 297] width 74 height 19
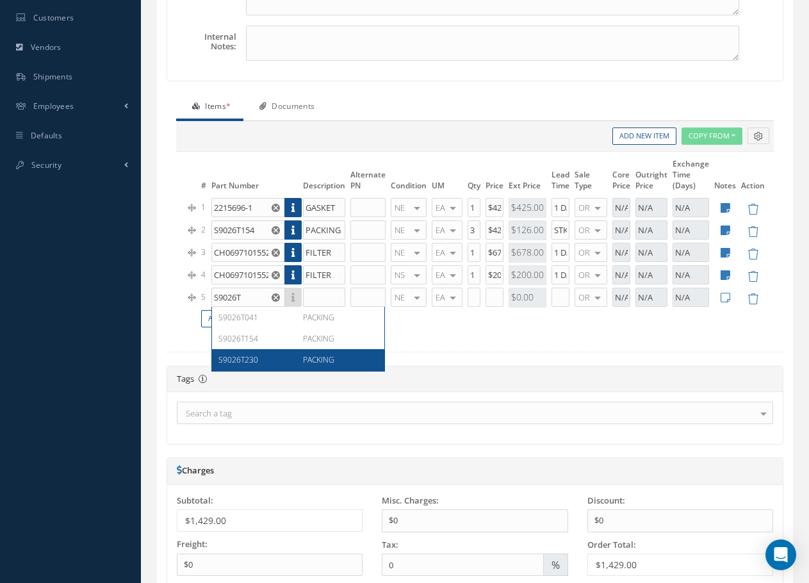
click at [267, 359] on div "S9026T230" at bounding box center [256, 359] width 75 height 11
type input "S9026T230"
type input "PACKING"
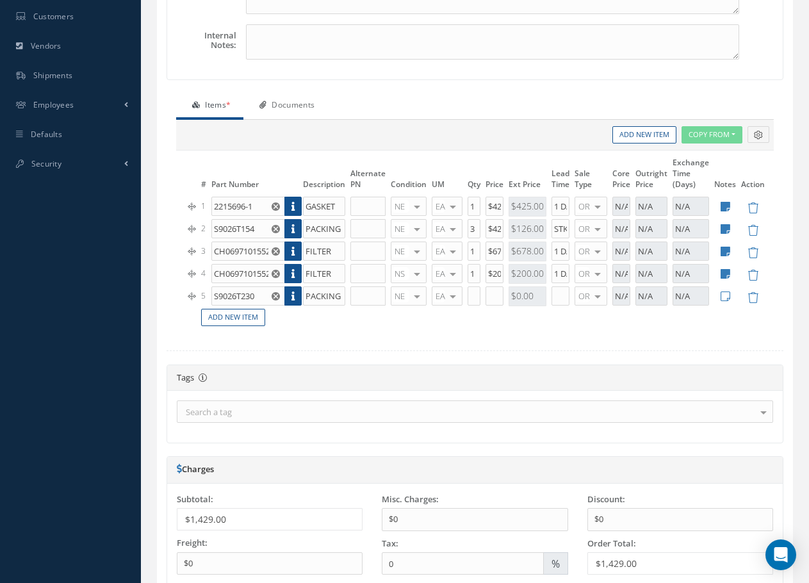
scroll to position [320, 0]
click at [478, 301] on input "text" at bounding box center [474, 297] width 13 height 19
type input "3"
type input "$42"
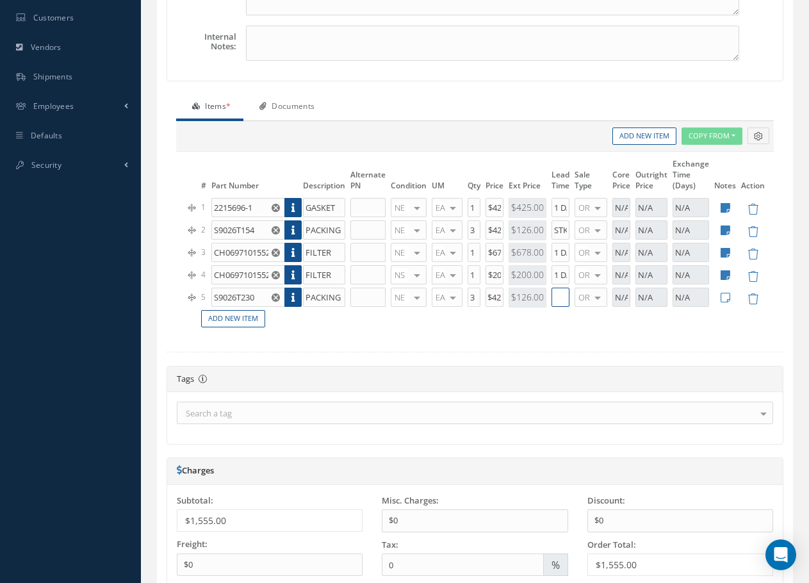
scroll to position [0, 0]
click at [729, 299] on icon at bounding box center [726, 297] width 10 height 11
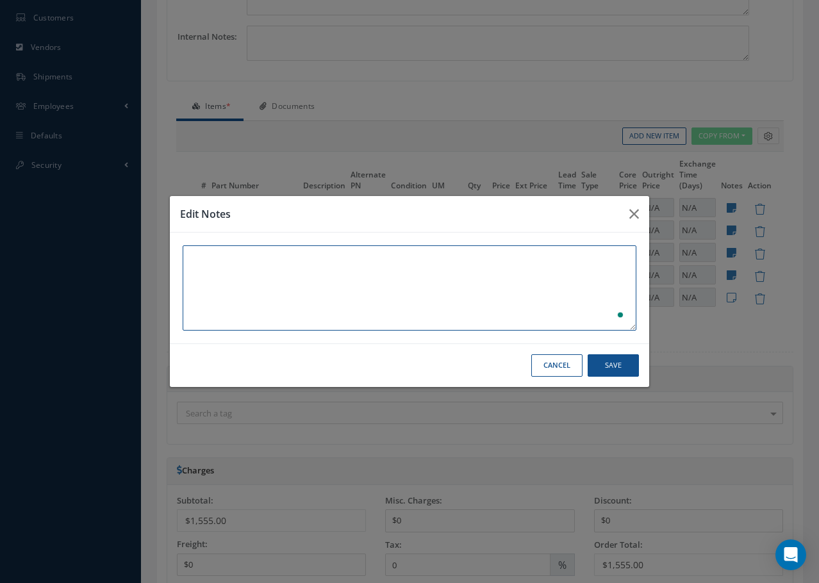
click at [213, 258] on textarea "To enrich screen reader interactions, please activate Accessibility in Grammarl…" at bounding box center [410, 287] width 454 height 85
type textarea "MIN. ORDER OF 3"
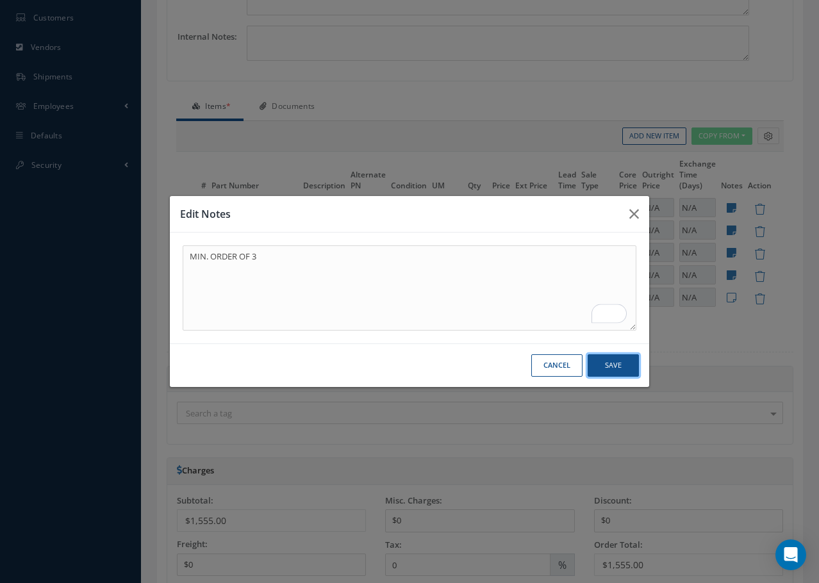
click at [620, 367] on button "Save" at bounding box center [613, 365] width 51 height 22
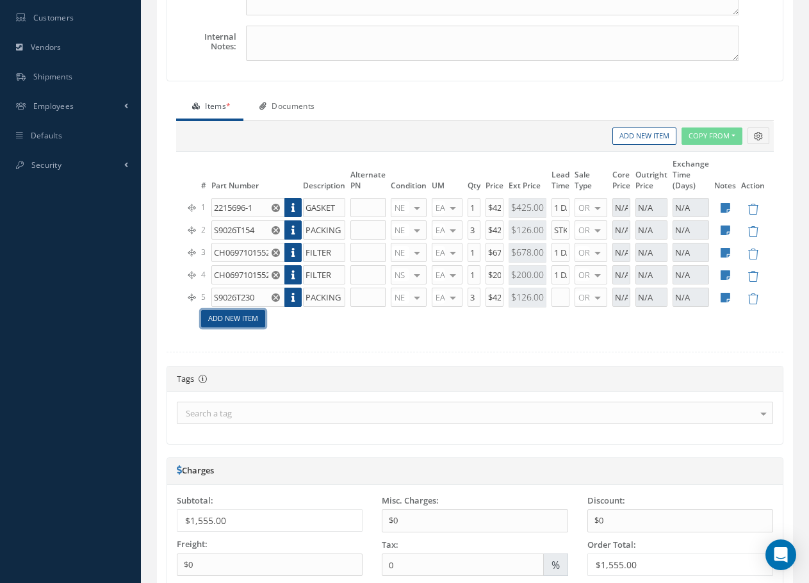
click at [256, 322] on link "Add New Item" at bounding box center [233, 318] width 64 height 17
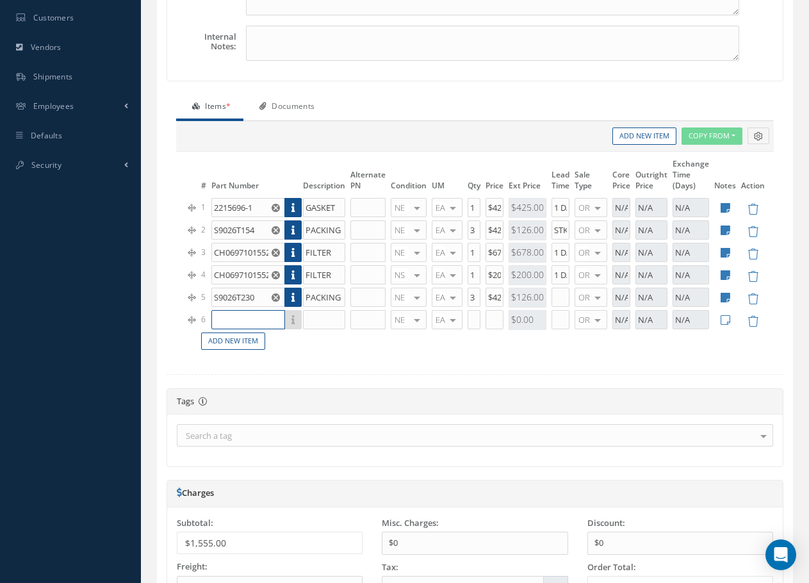
click at [234, 315] on input "text" at bounding box center [248, 319] width 74 height 19
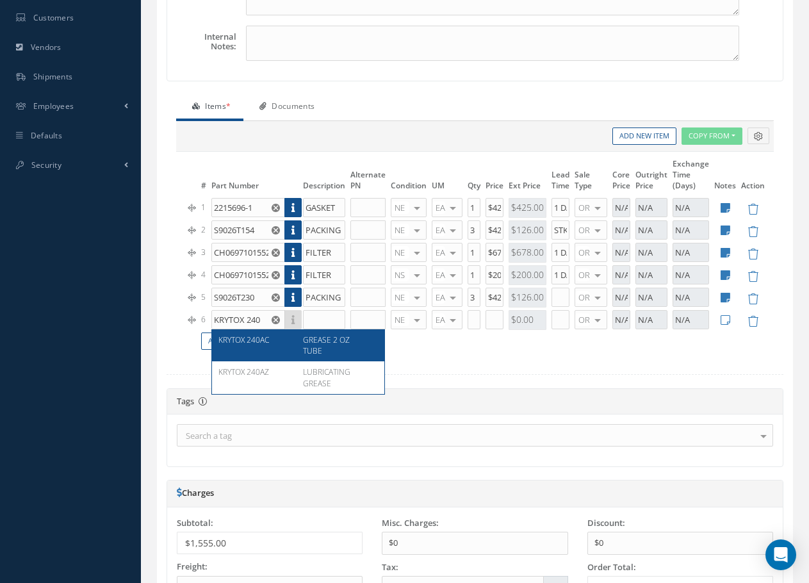
click at [321, 336] on span "GREASE 2 OZ TUBE" at bounding box center [326, 346] width 47 height 22
type input "KRYTOX 240AC"
type input "GREASE 2 OZ TUBE"
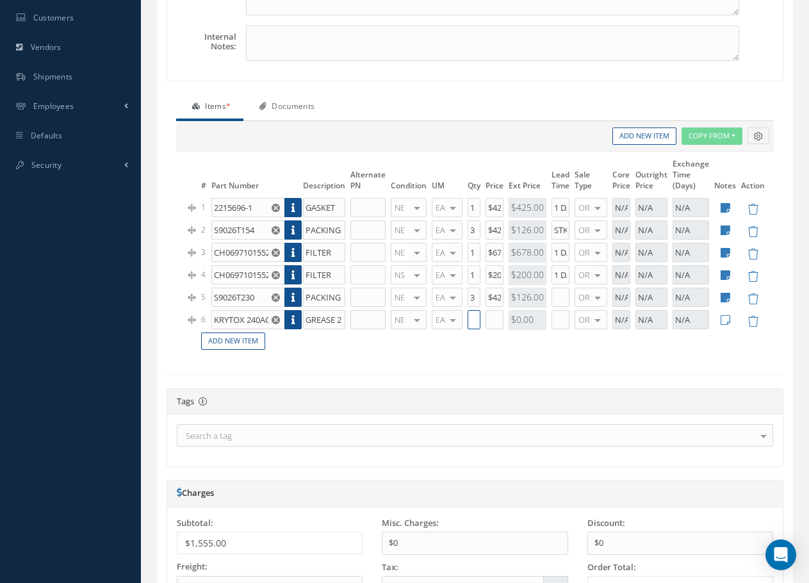
click at [474, 321] on input "text" at bounding box center [474, 319] width 13 height 19
type input "1"
type input "$550"
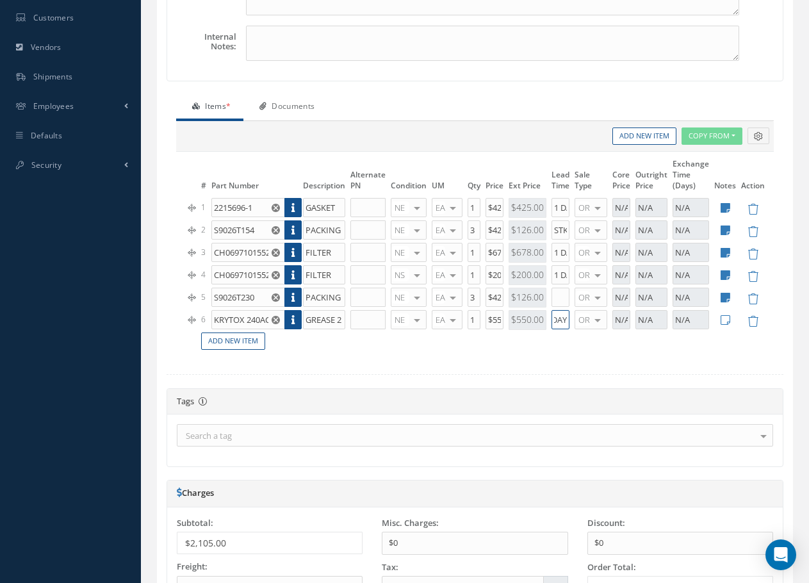
type input "1 DAY"
click at [727, 319] on icon at bounding box center [726, 320] width 10 height 11
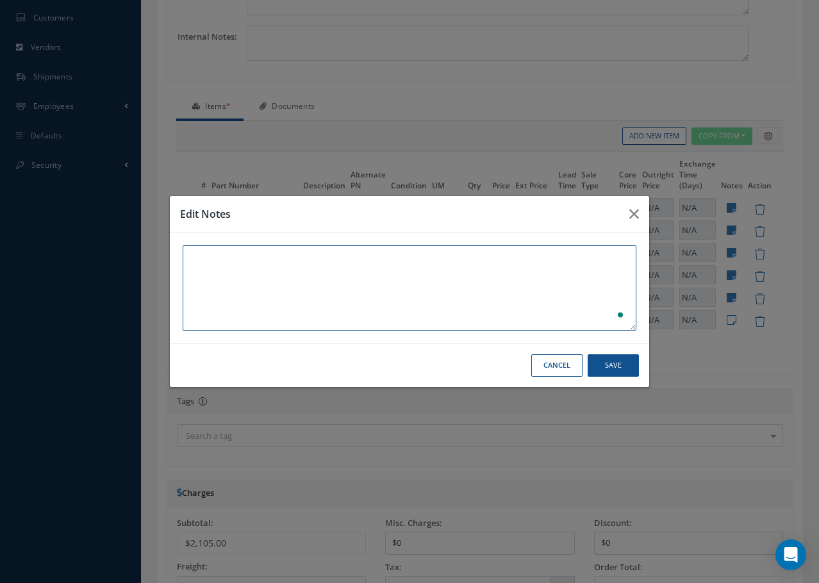
click at [233, 266] on textarea "To enrich screen reader interactions, please activate Accessibility in Grammarl…" at bounding box center [410, 287] width 454 height 85
type textarea "2 OZ GREASE QTY: 20 AVAILABLE"
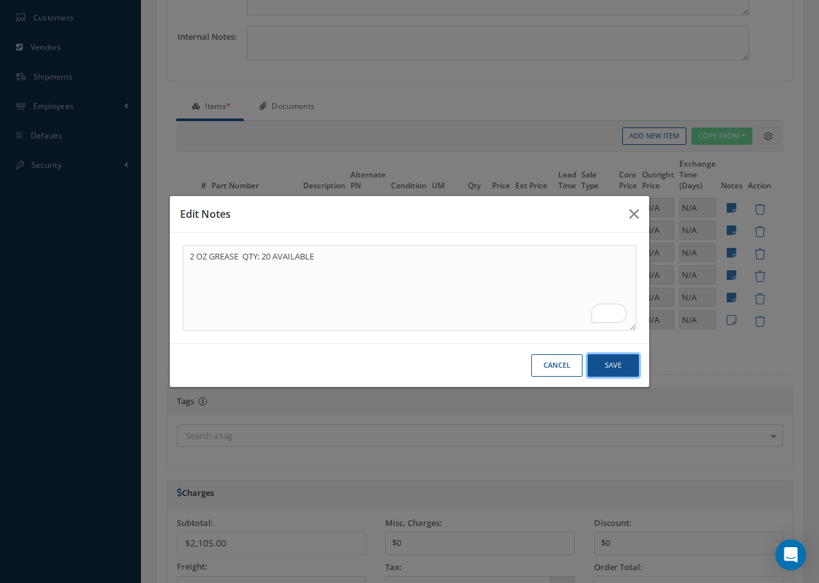
click at [622, 365] on button "Save" at bounding box center [613, 365] width 51 height 22
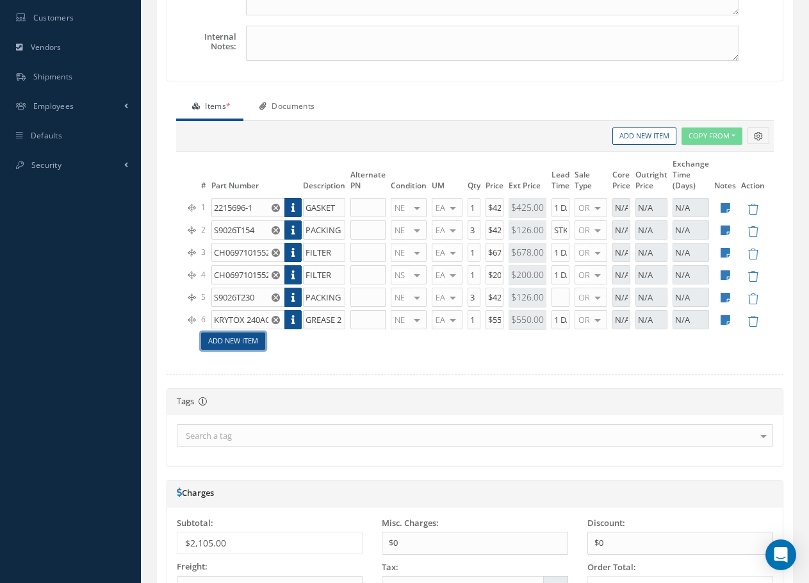
click at [245, 343] on link "Add New Item" at bounding box center [233, 341] width 64 height 17
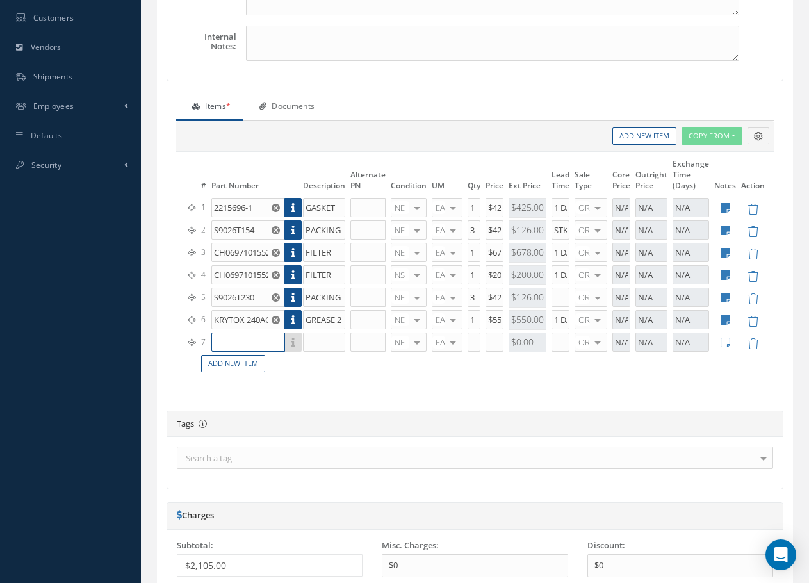
click at [231, 343] on input "text" at bounding box center [248, 342] width 74 height 19
type input "ASTM-D740"
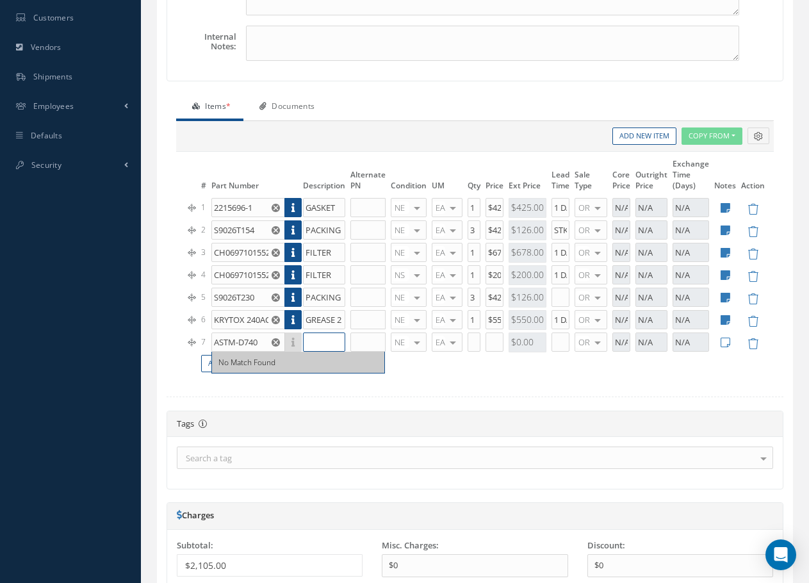
click at [324, 342] on input "text" at bounding box center [324, 342] width 42 height 19
type input "CLEANER-M-E-K"
click at [472, 345] on input "text" at bounding box center [474, 342] width 13 height 19
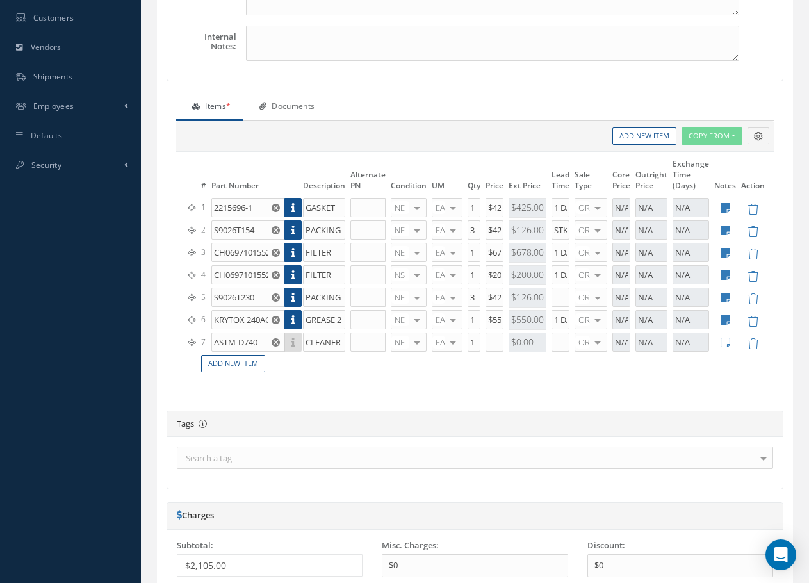
drag, startPoint x: 467, startPoint y: 342, endPoint x: 476, endPoint y: 342, distance: 8.3
click at [476, 342] on td "1" at bounding box center [474, 342] width 18 height 22
click at [468, 342] on input "1" at bounding box center [474, 342] width 13 height 19
type input "3"
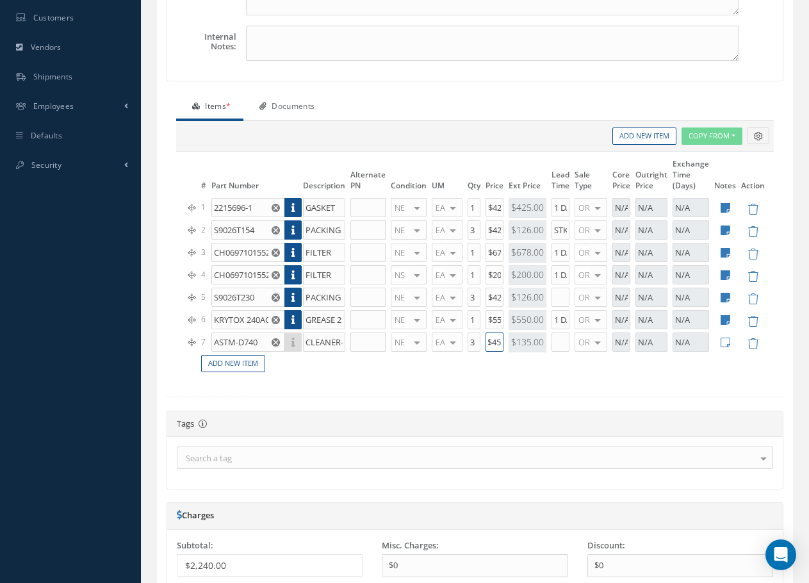
type input "$45"
type input "1"
type input "1-2 DAYS"
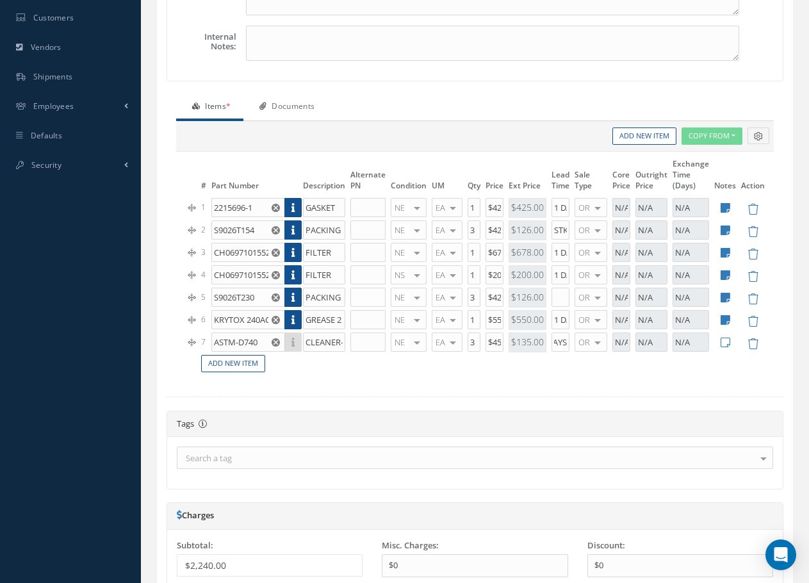
scroll to position [0, 0]
click at [729, 345] on icon at bounding box center [726, 342] width 10 height 11
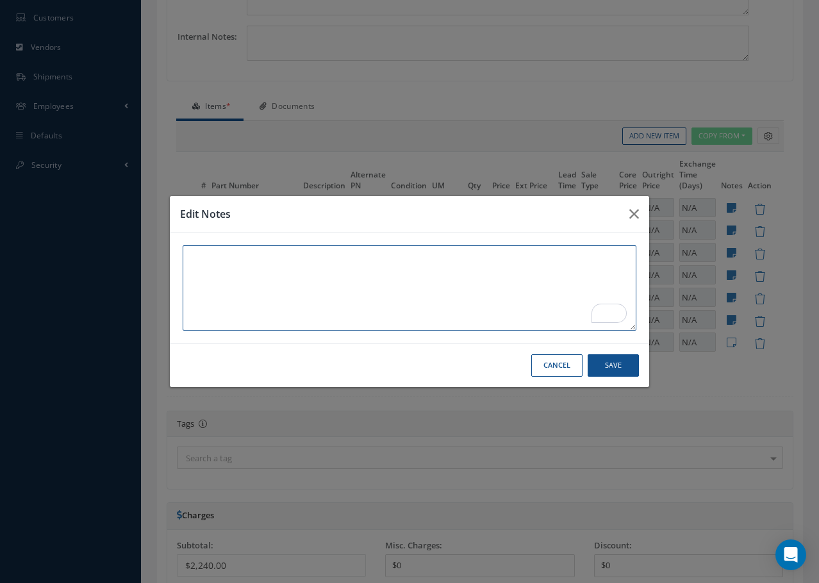
click at [217, 263] on textarea "To enrich screen reader interactions, please activate Accessibility in Grammarl…" at bounding box center [410, 287] width 454 height 85
type textarea "m"
type textarea "MIN. ORDER QTY: 3 / QTY: 19 AVAILABLE"
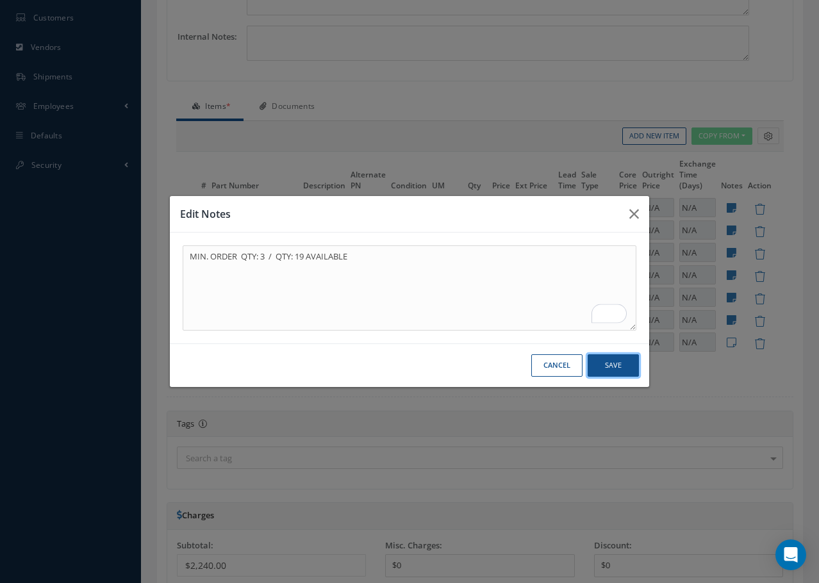
click at [615, 370] on button "Save" at bounding box center [613, 365] width 51 height 22
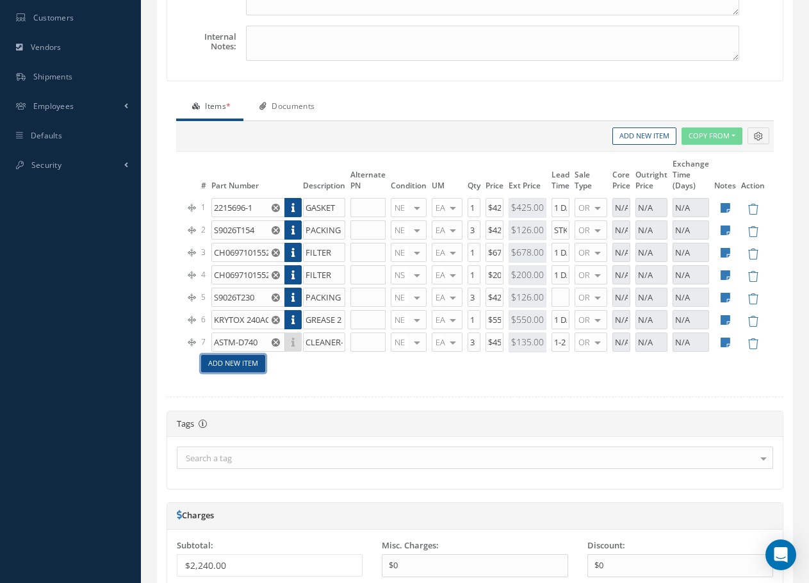
click at [233, 363] on link "Add New Item" at bounding box center [233, 363] width 64 height 17
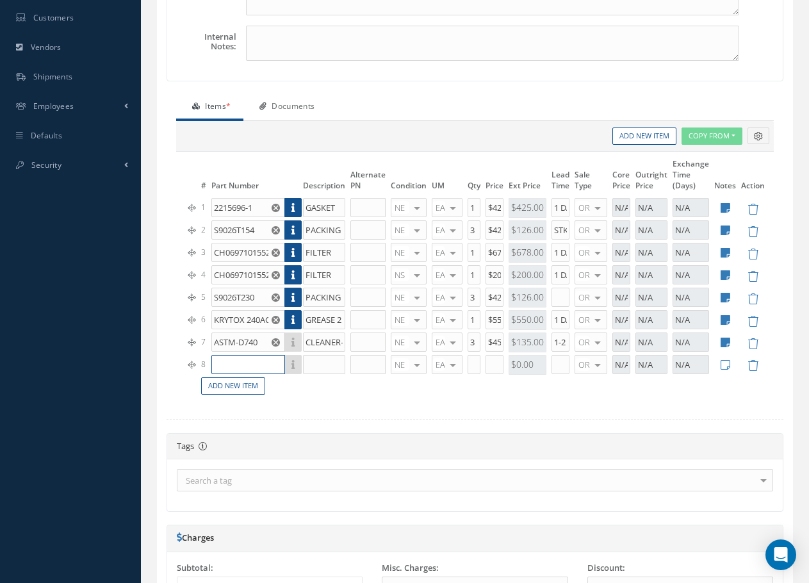
click at [234, 363] on input "text" at bounding box center [248, 364] width 74 height 19
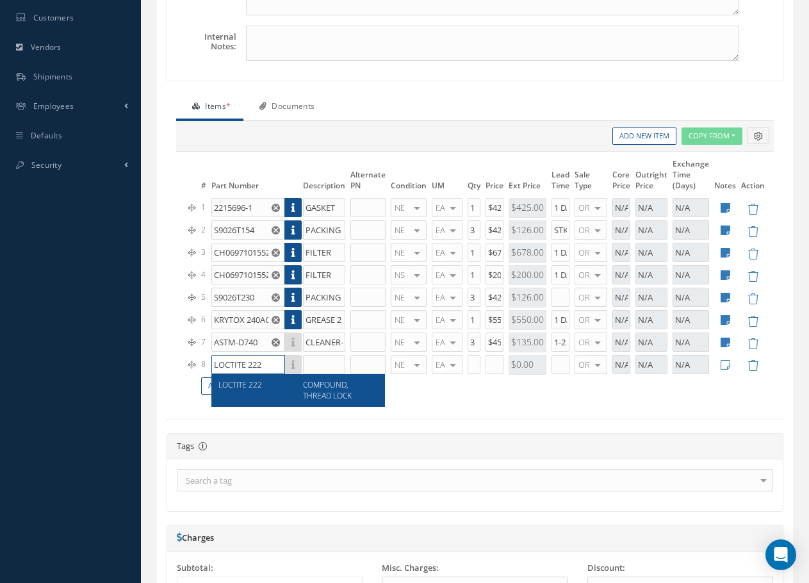
type input "LOCTITE 222"
click at [327, 394] on span "COMPOUND, THREAD LOCK" at bounding box center [327, 390] width 49 height 22
type input "COMPOUND, THREAD LOCK"
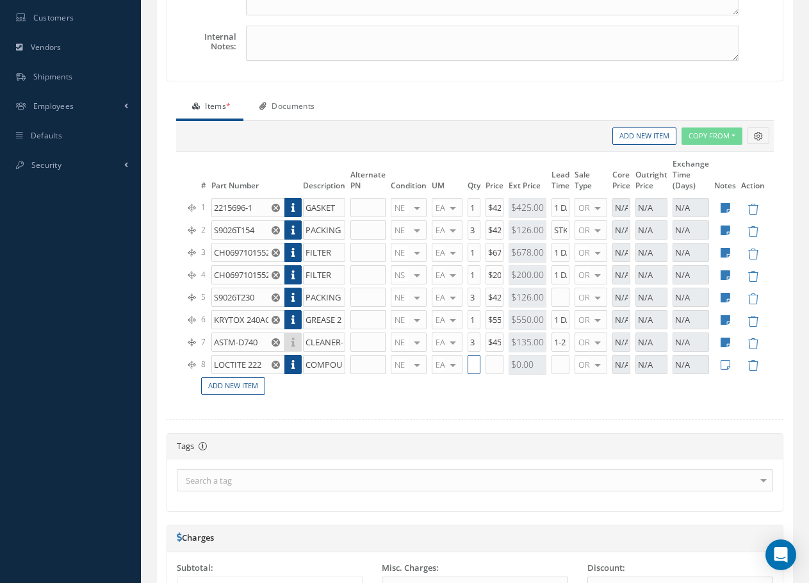
click at [477, 366] on input "text" at bounding box center [474, 364] width 13 height 19
drag, startPoint x: 468, startPoint y: 362, endPoint x: 484, endPoint y: 362, distance: 15.4
click at [484, 362] on tr "8 LOCTITE 222 COMPOUND, THREAD LOCK NE OH SV RP AR NE FN NS RE FP BER N/A INSP …" at bounding box center [477, 365] width 582 height 22
type input "10"
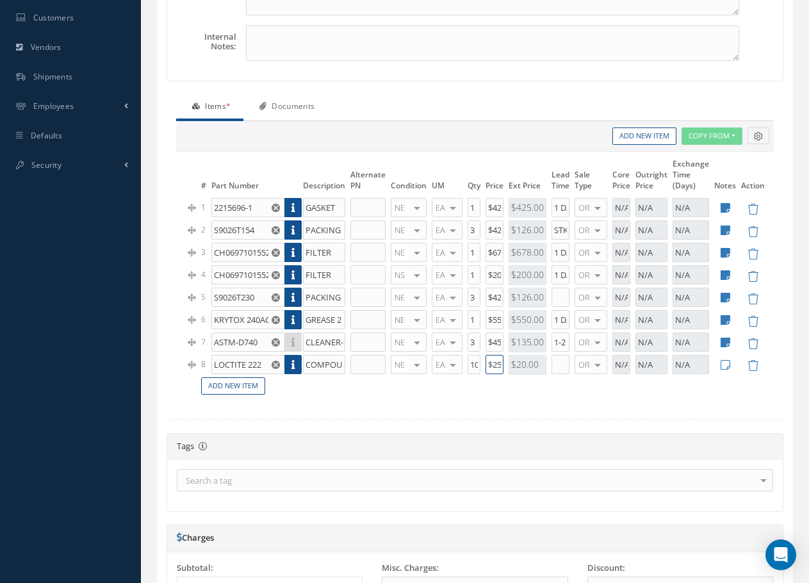
scroll to position [0, 1]
type input "$25"
type input "1 DAY"
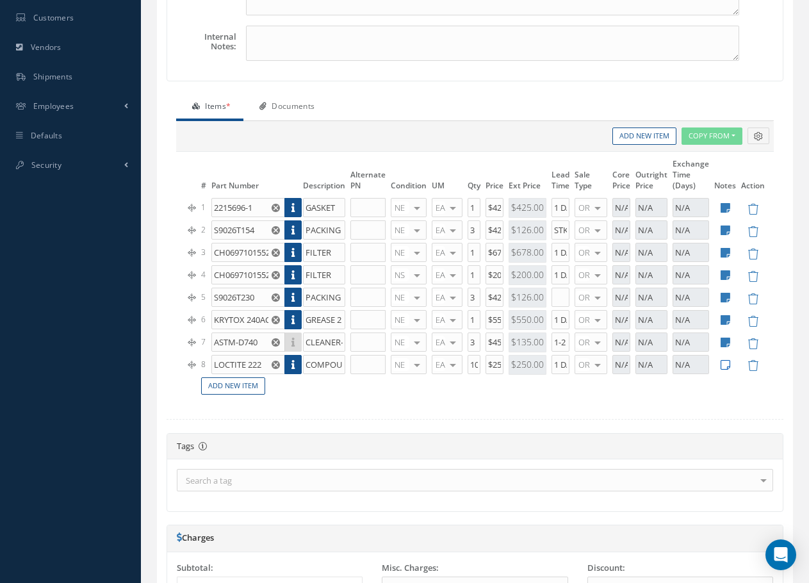
click at [726, 365] on icon at bounding box center [726, 365] width 10 height 11
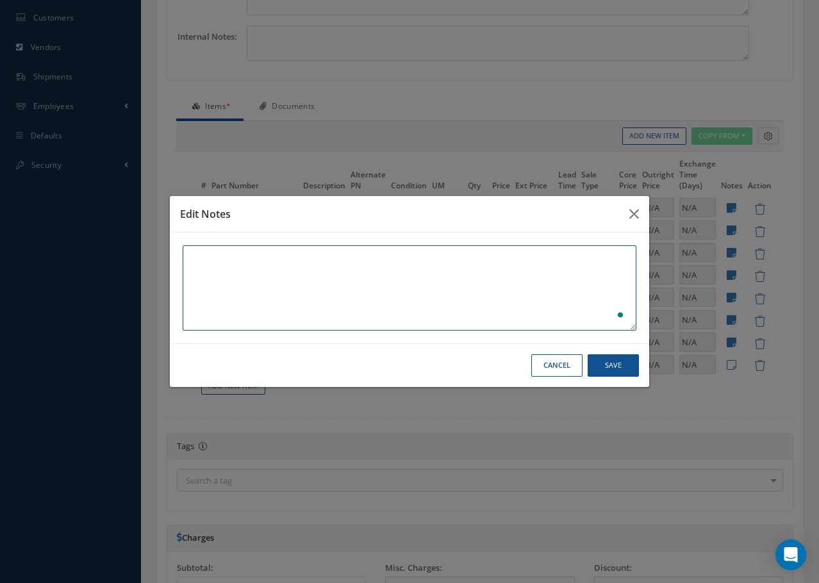
click at [202, 262] on textarea "To enrich screen reader interactions, please activate Accessibility in Grammarl…" at bounding box center [410, 287] width 454 height 85
type textarea "MIN. ORDER QTY: 10 / QTY: 95 AVAILABLE"
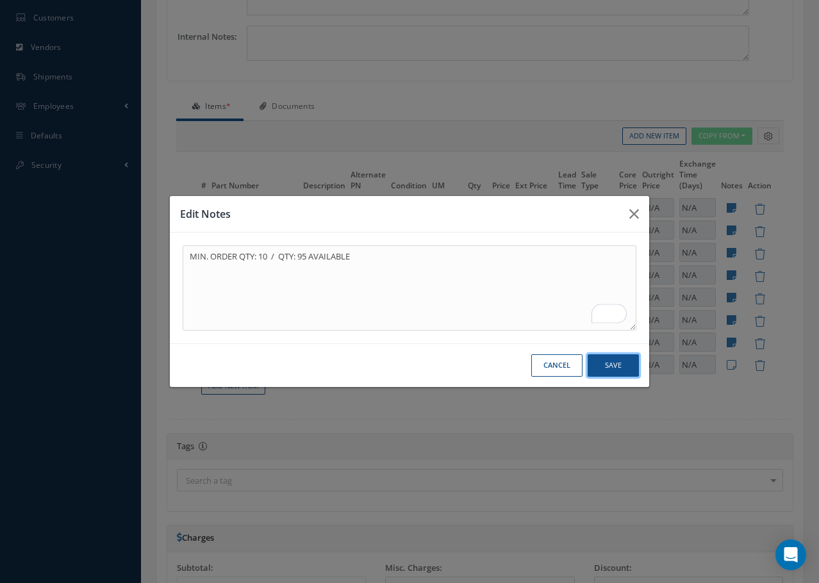
click at [607, 358] on button "Save" at bounding box center [613, 365] width 51 height 22
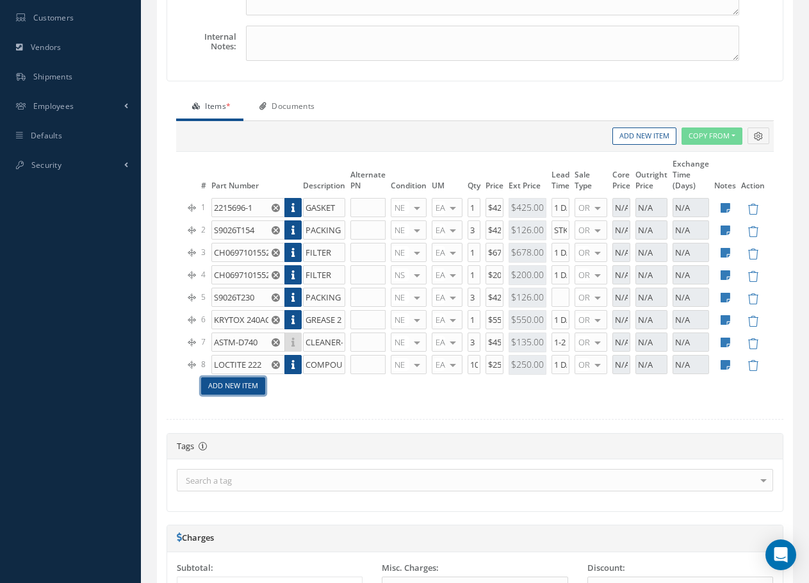
click at [230, 387] on link "Add New Item" at bounding box center [233, 385] width 64 height 17
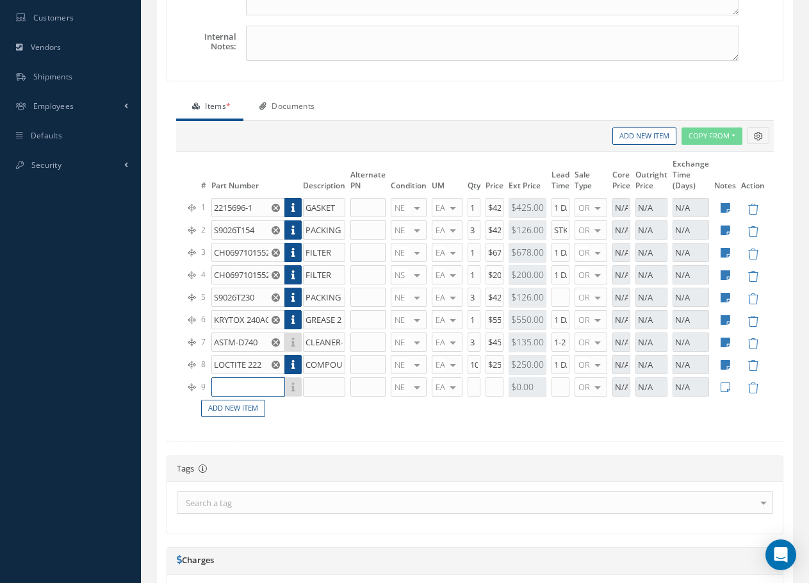
click at [235, 385] on input "text" at bounding box center [248, 386] width 74 height 19
type input "ARMITE MIL-PRF-83483"
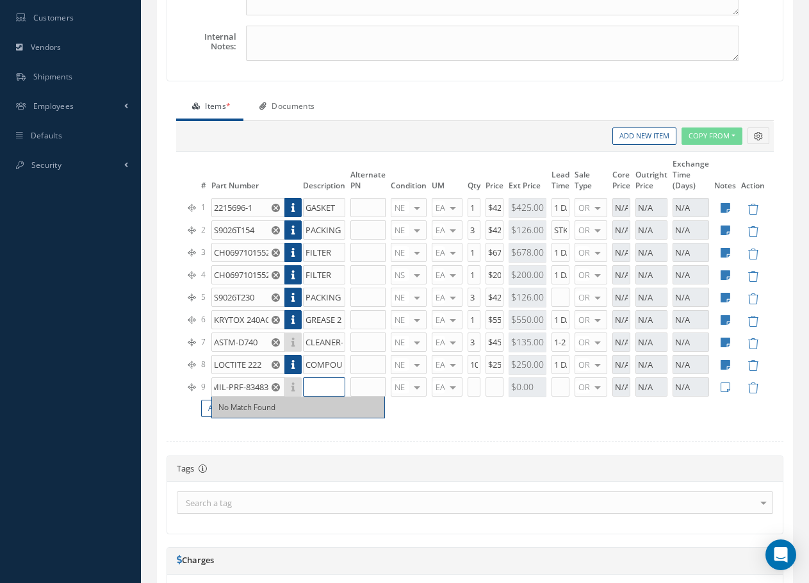
scroll to position [0, 0]
click at [320, 388] on input "text" at bounding box center [324, 386] width 42 height 19
type input "COMPOUND"
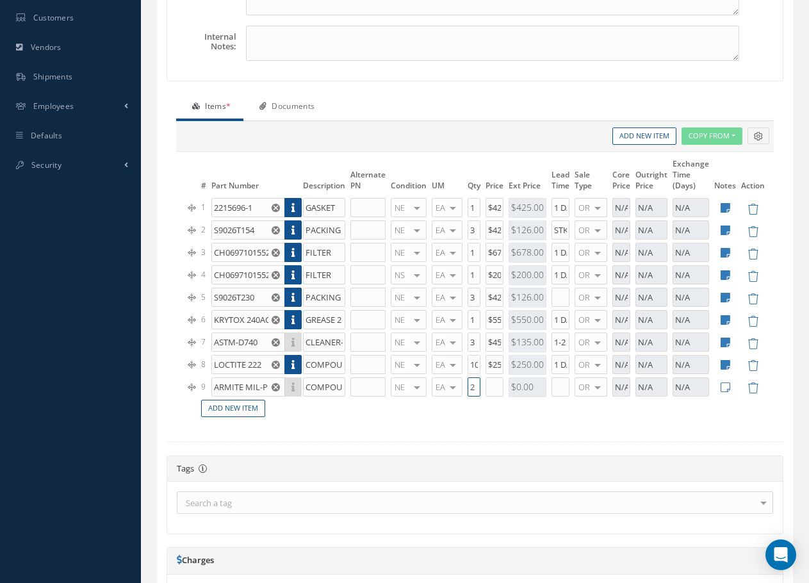
type input "2"
type input "$85"
type input "1"
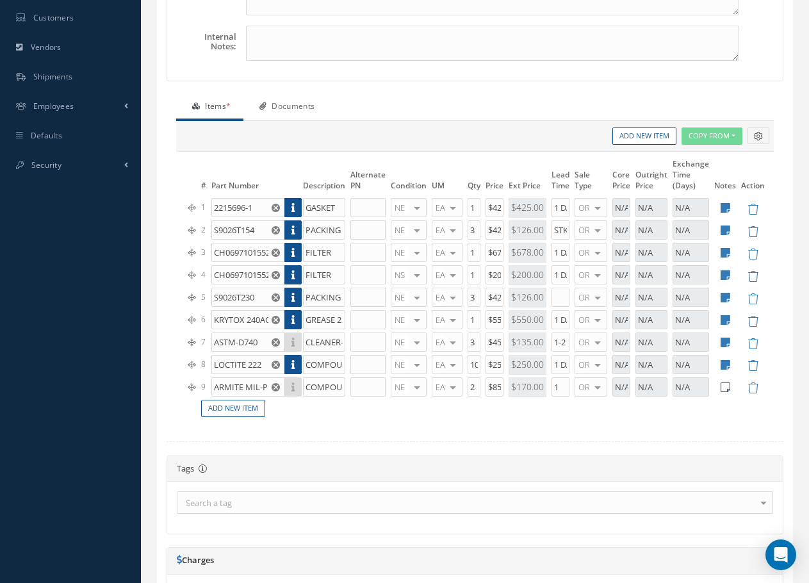
click at [726, 390] on icon at bounding box center [726, 387] width 10 height 11
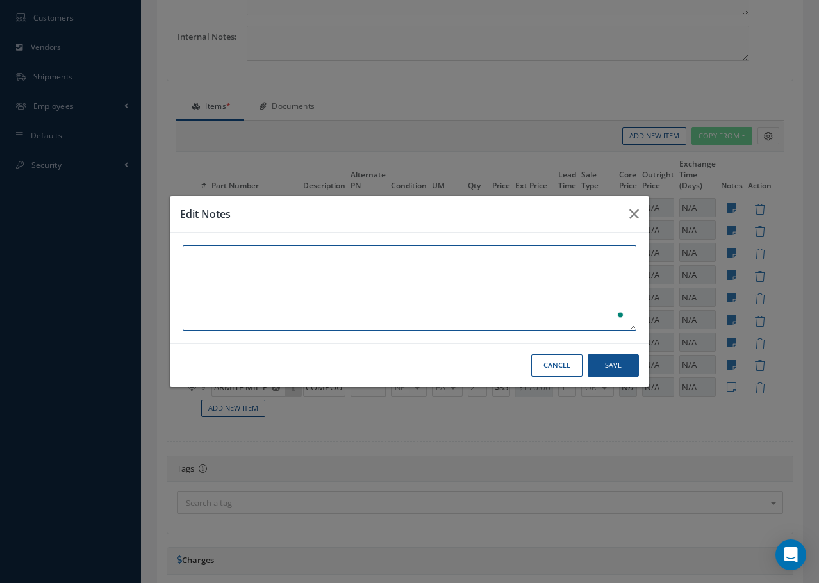
click at [219, 263] on textarea "To enrich screen reader interactions, please activate Accessibility in Grammarl…" at bounding box center [410, 287] width 454 height 85
click at [274, 256] on textarea "MIN ORDER: QTY: 2 / 50 AVAILABLE" at bounding box center [410, 287] width 454 height 85
type textarea "MIN ORDER: QTY: 2 / 50 AVAILABLE"
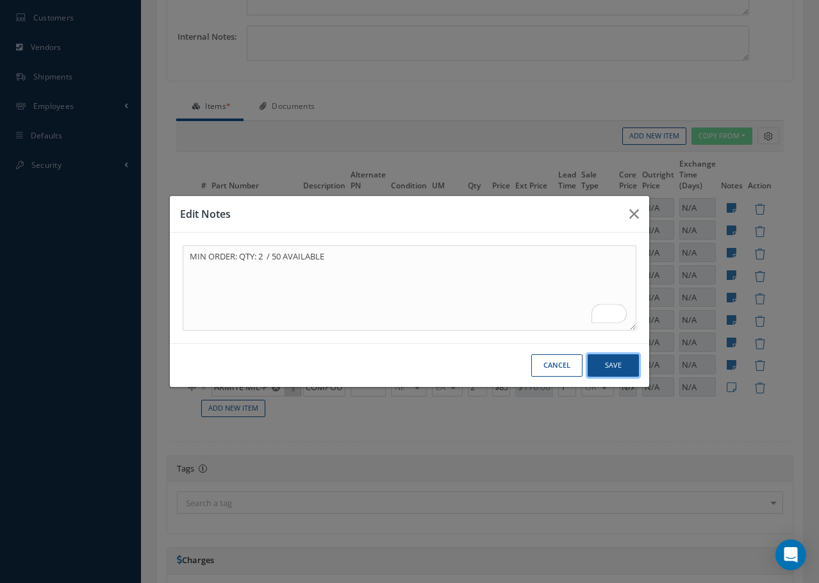
click at [622, 370] on button "Save" at bounding box center [613, 365] width 51 height 22
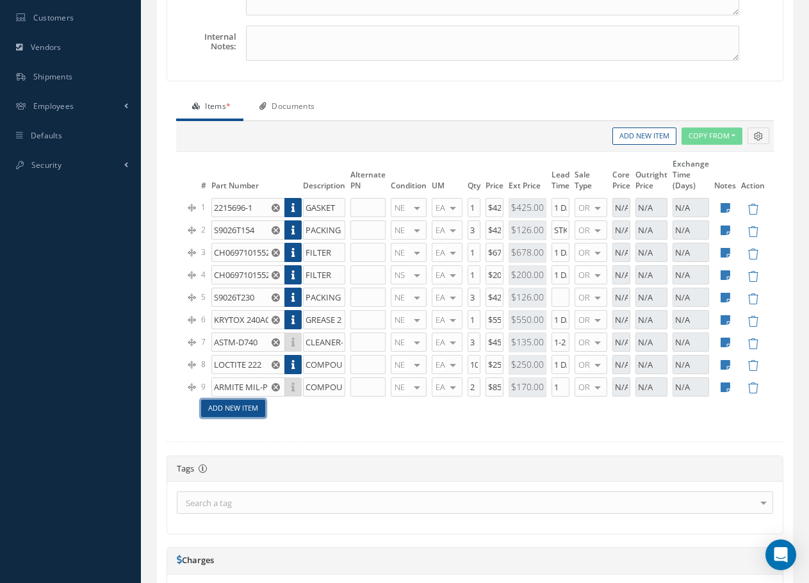
click at [233, 408] on link "Add New Item" at bounding box center [233, 408] width 64 height 17
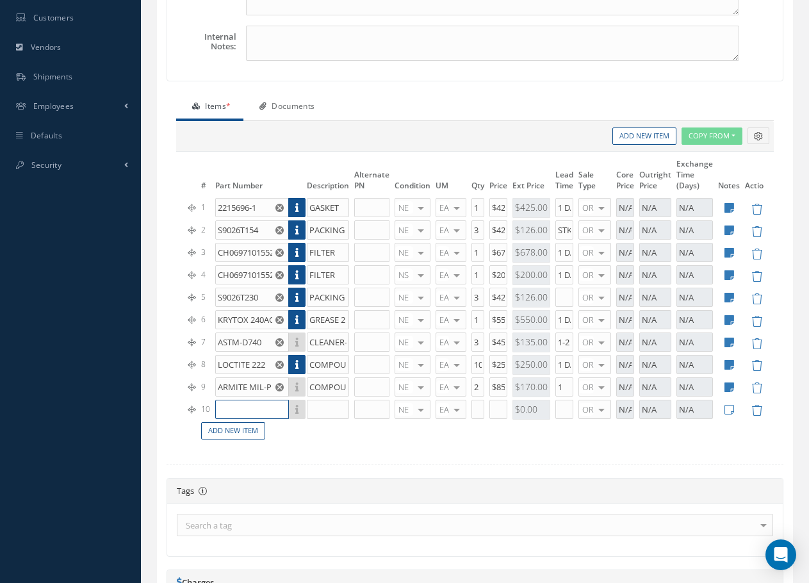
click at [233, 406] on input "text" at bounding box center [252, 409] width 74 height 19
type input "LOCTITE MOLY 50"
type input "LUBRICANT"
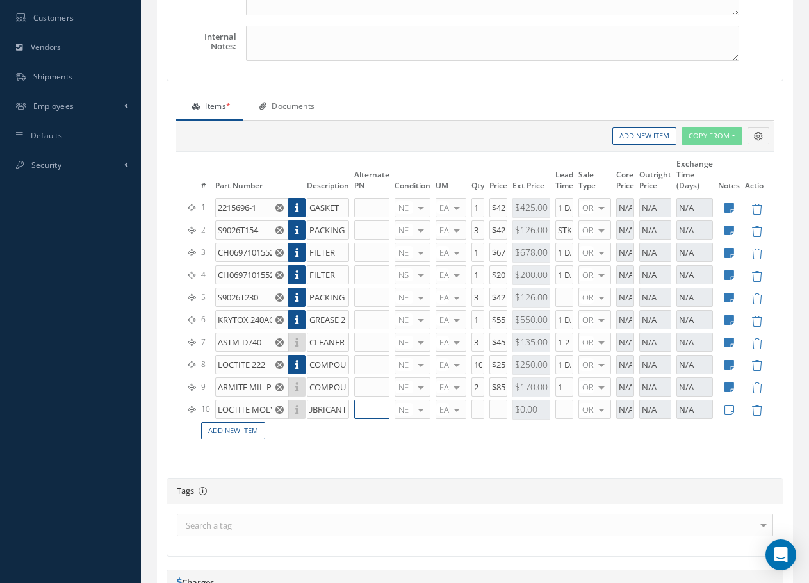
scroll to position [0, 0]
type input "2"
type input "$125"
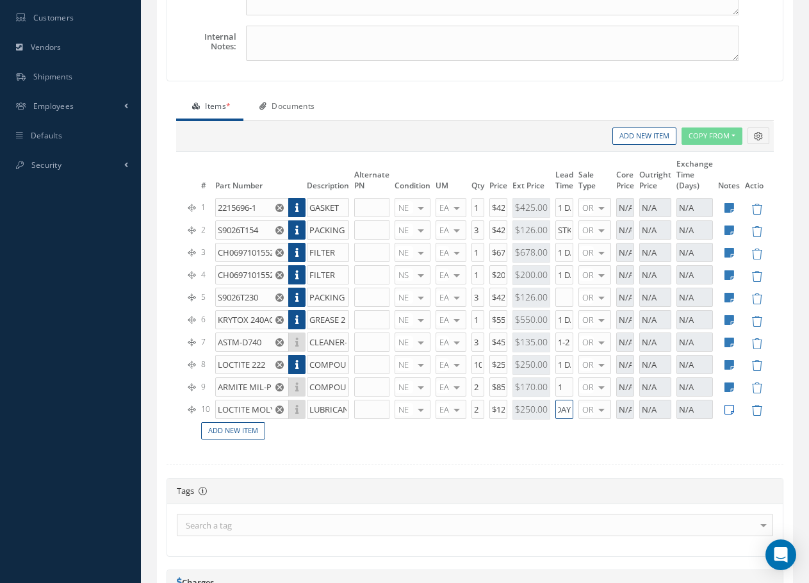
type input "1 DAY"
click at [731, 410] on icon at bounding box center [730, 409] width 10 height 11
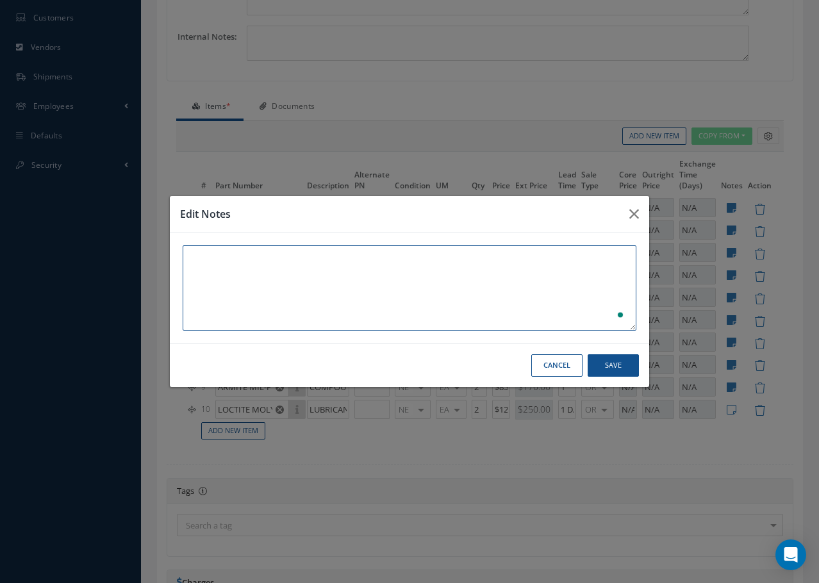
click at [216, 267] on textarea "To enrich screen reader interactions, please activate Accessibility in Grammarl…" at bounding box center [410, 287] width 454 height 85
type textarea "MIN ORDER: QTY: 2 / 700 AVAILABLE"
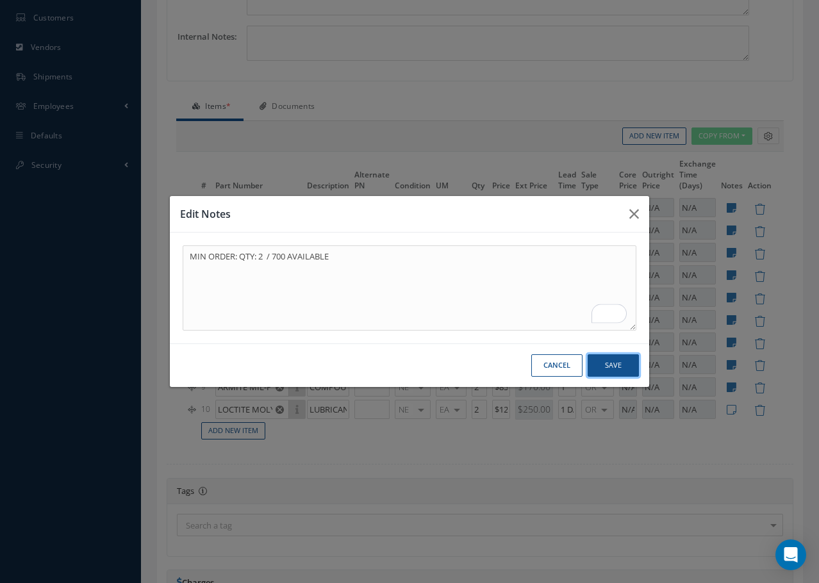
click at [616, 369] on button "Save" at bounding box center [613, 365] width 51 height 22
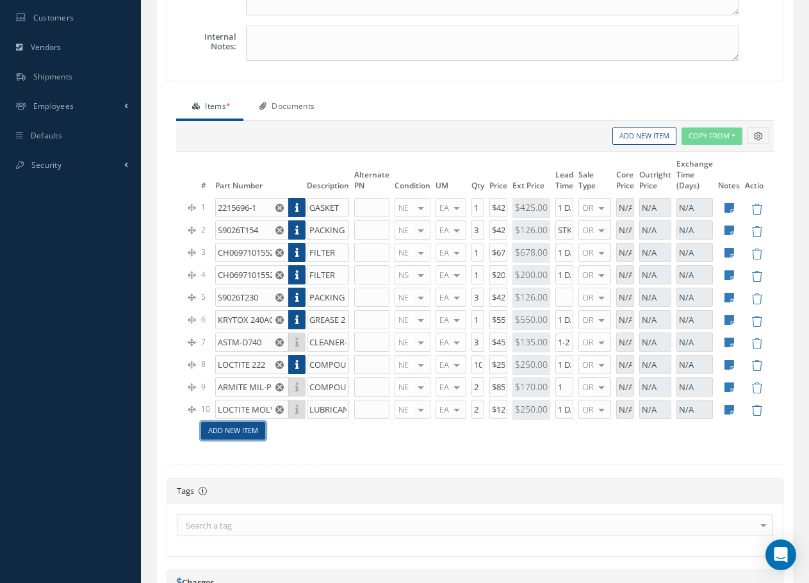
click at [236, 428] on link "Add New Item" at bounding box center [233, 430] width 64 height 17
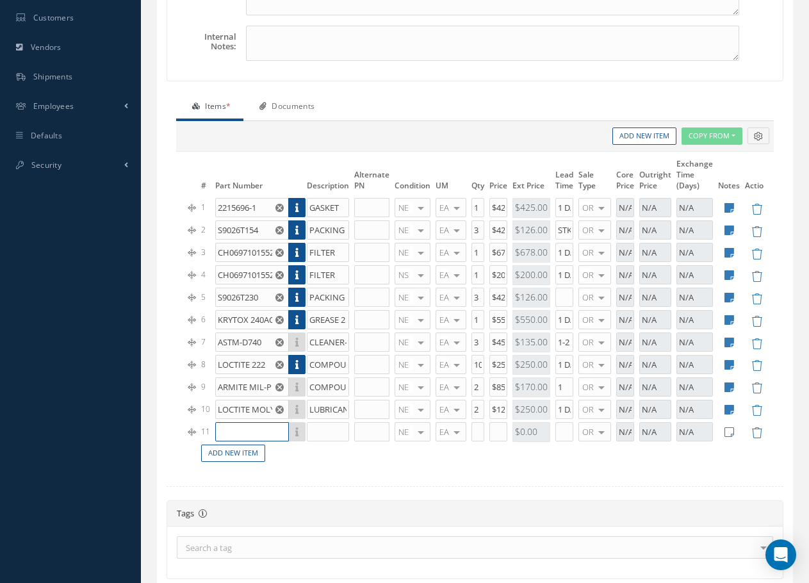
click at [232, 431] on input "text" at bounding box center [252, 431] width 74 height 19
type input "EN91"
click at [316, 432] on input "text" at bounding box center [328, 431] width 42 height 19
type input "BATTERY SIZE AA"
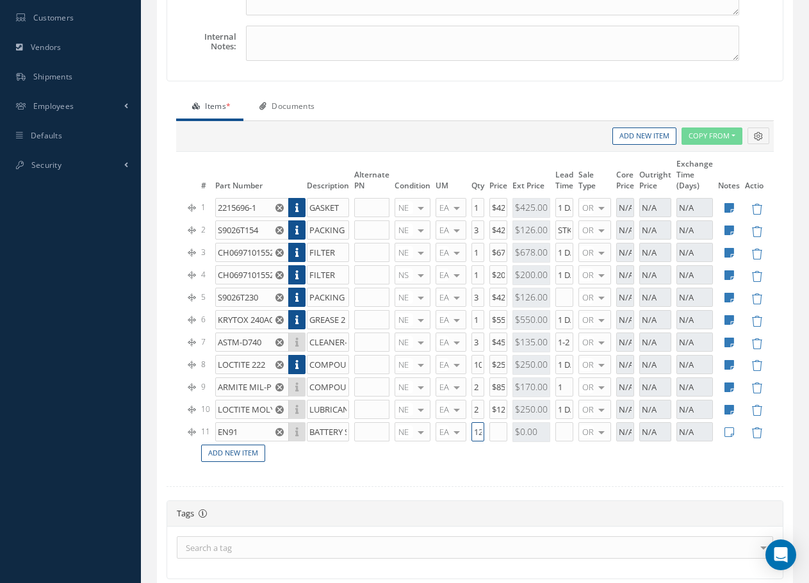
scroll to position [0, 1]
type input "12"
type input "$7"
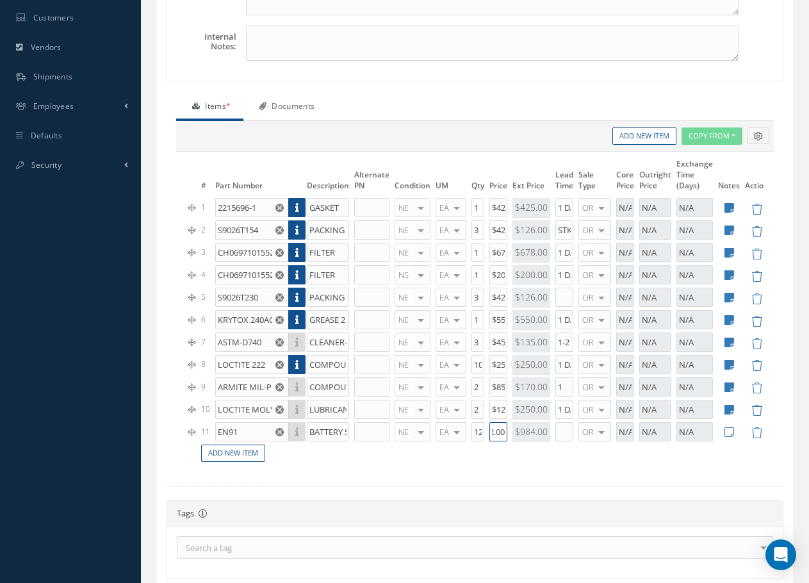
type input "$82.00"
type input "1 DAY"
click at [727, 436] on icon at bounding box center [730, 432] width 10 height 11
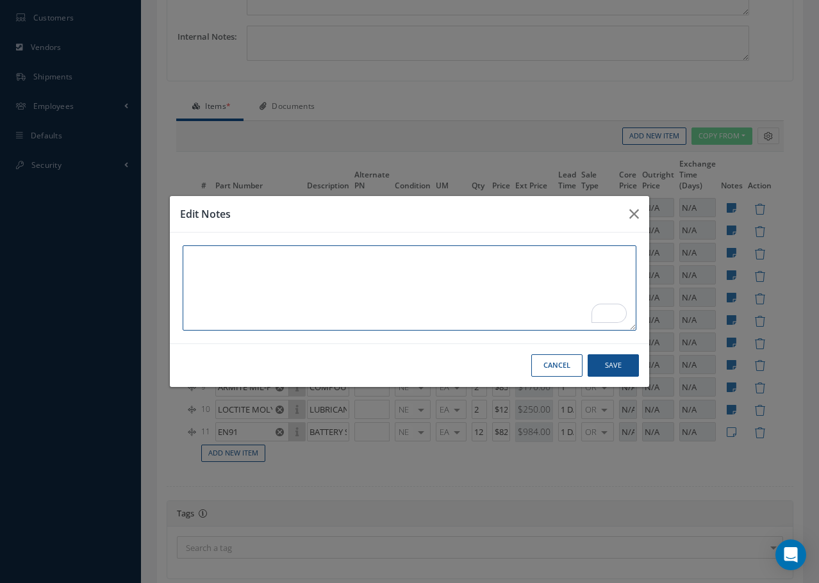
click at [211, 257] on textarea "To enrich screen reader interactions, please activate Accessibility in Grammarl…" at bounding box center [410, 287] width 454 height 85
type textarea "700 AVAILABLE"
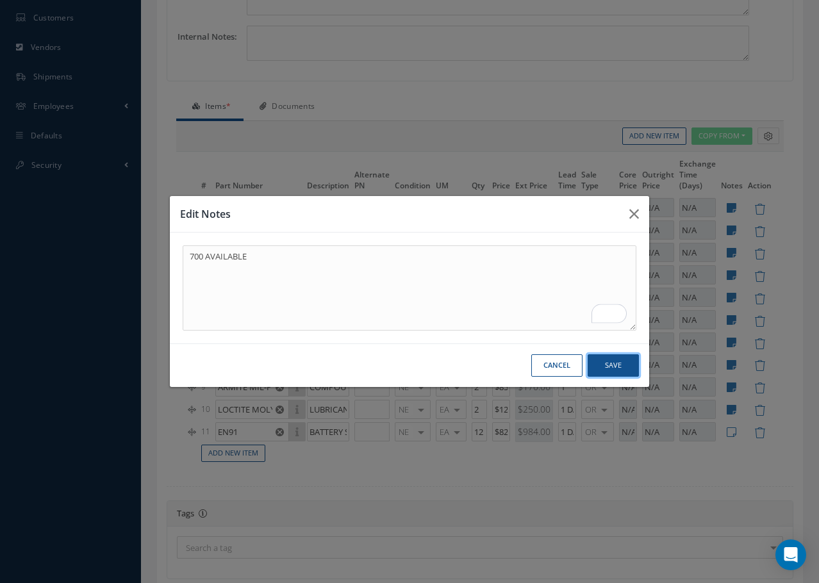
click at [624, 369] on button "Save" at bounding box center [613, 365] width 51 height 22
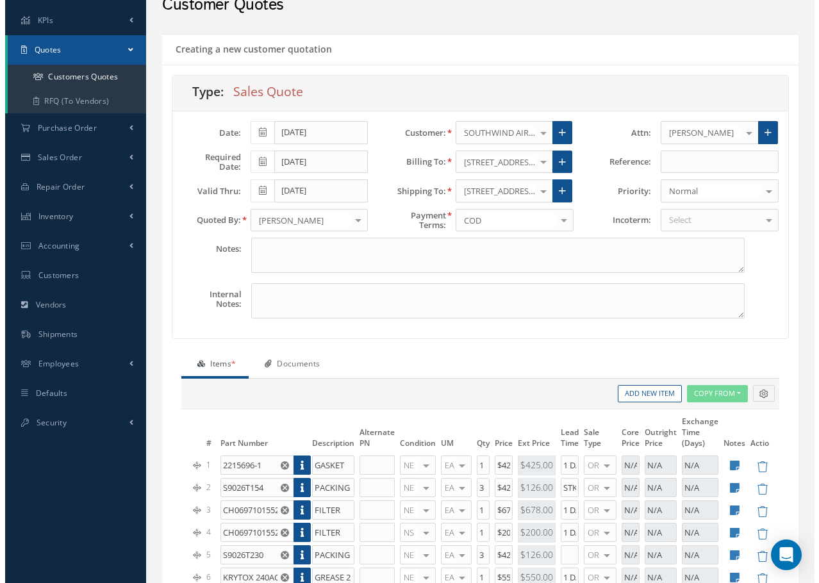
scroll to position [578, 0]
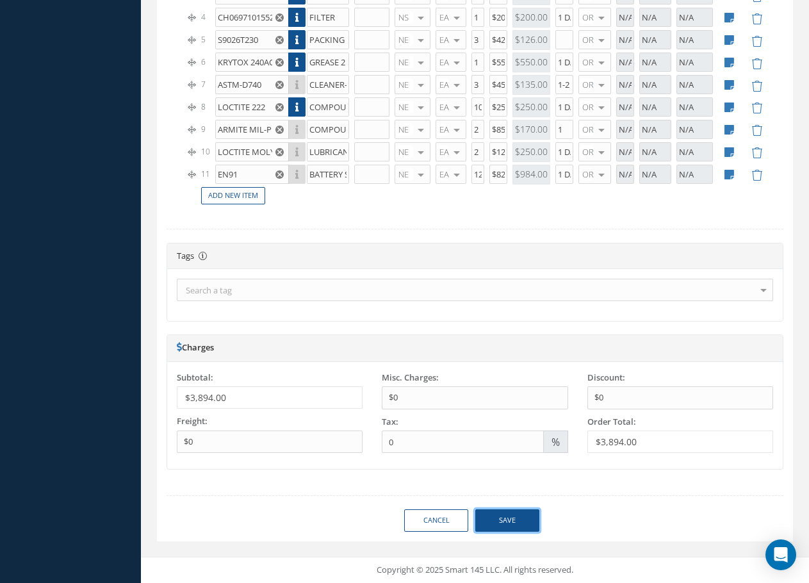
click at [513, 520] on button "Save" at bounding box center [508, 521] width 64 height 22
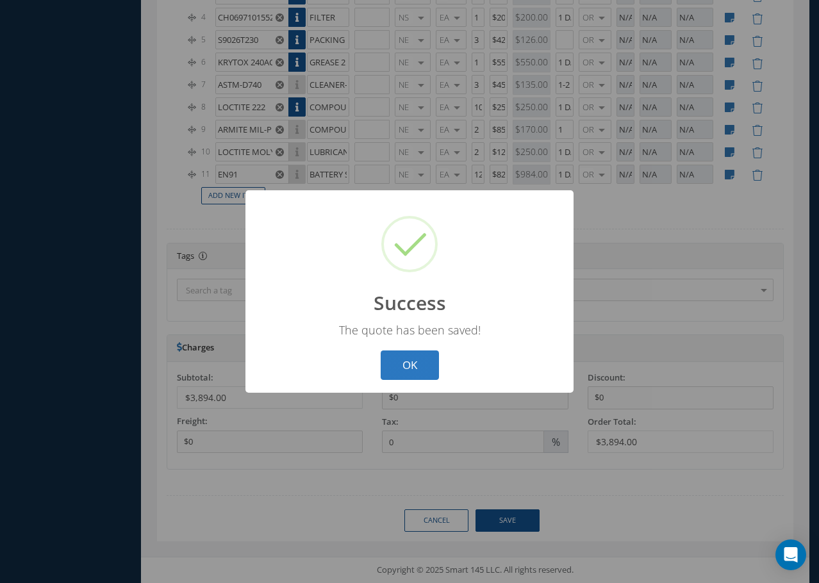
click at [416, 375] on button "OK" at bounding box center [410, 366] width 58 height 30
select select "25"
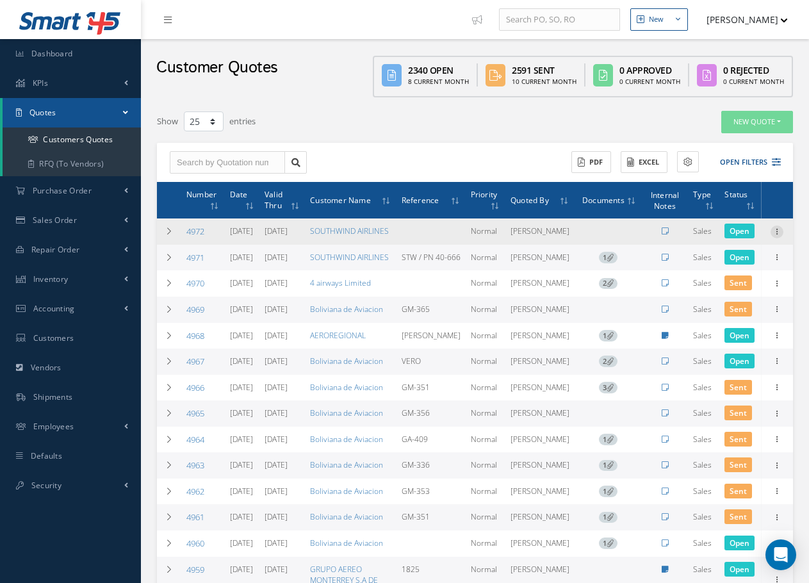
click at [776, 236] on icon at bounding box center [777, 231] width 13 height 10
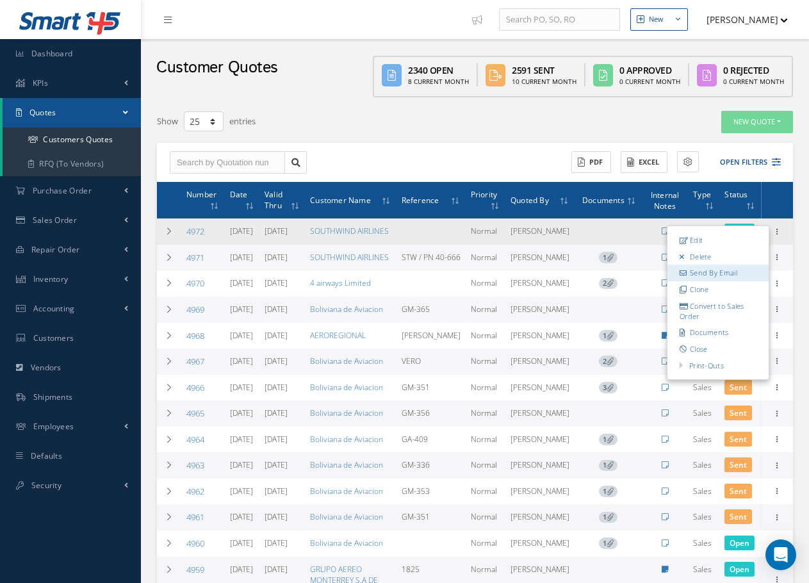
click at [721, 279] on link "Send By Email" at bounding box center [718, 273] width 101 height 17
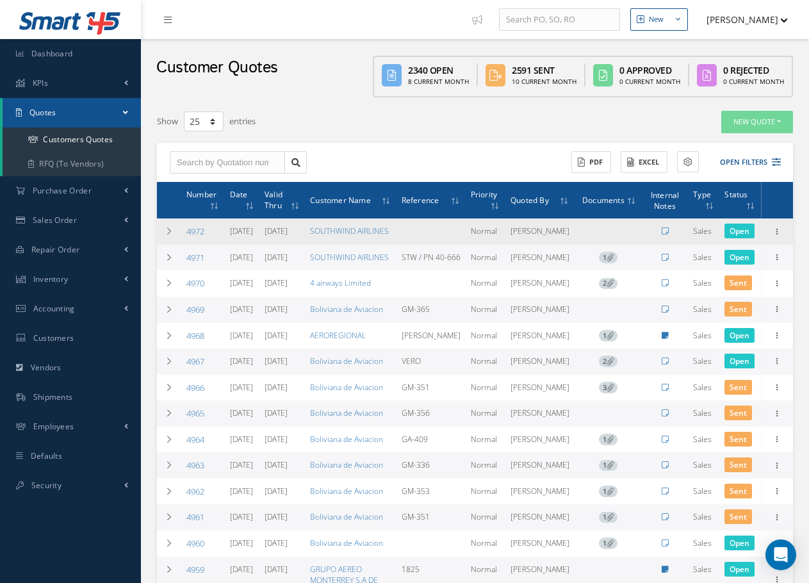
type input "Customer Quotation 4972"
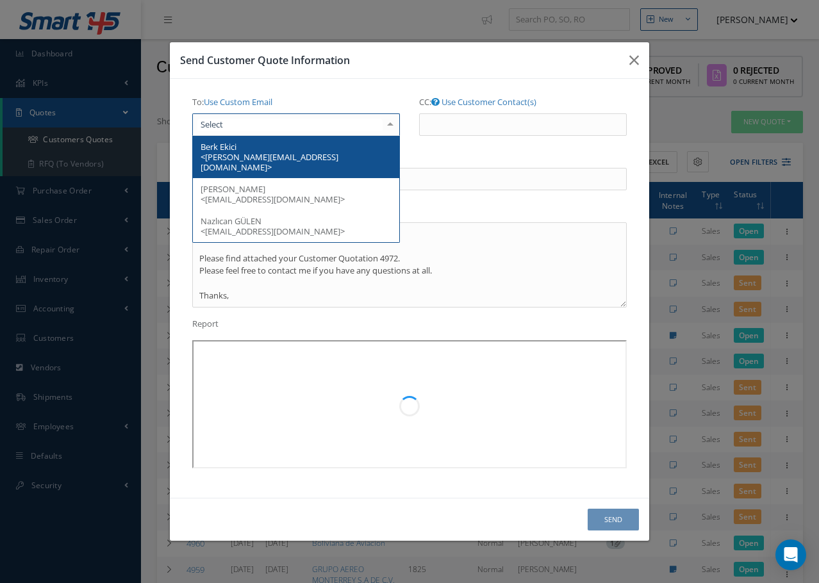
click at [254, 126] on div at bounding box center [296, 124] width 208 height 23
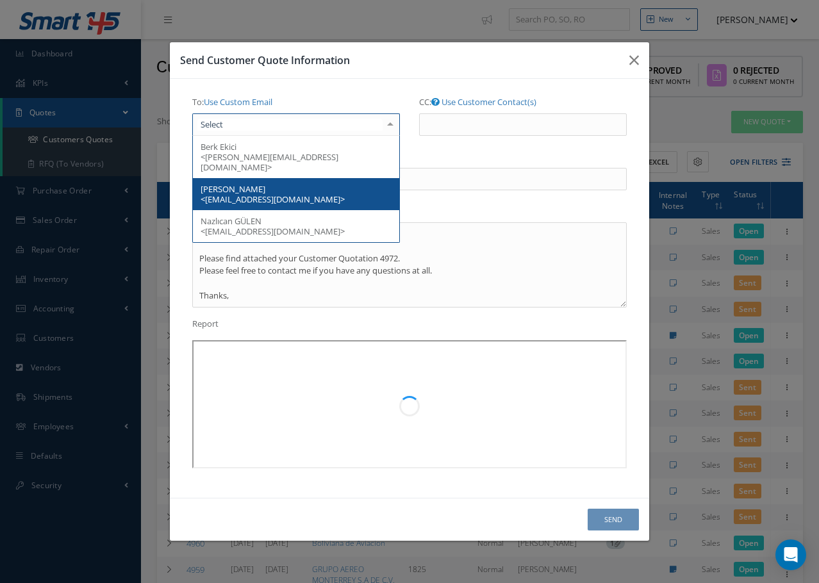
click at [251, 183] on span "[PERSON_NAME] <[EMAIL_ADDRESS][DOMAIN_NAME]>" at bounding box center [273, 194] width 144 height 22
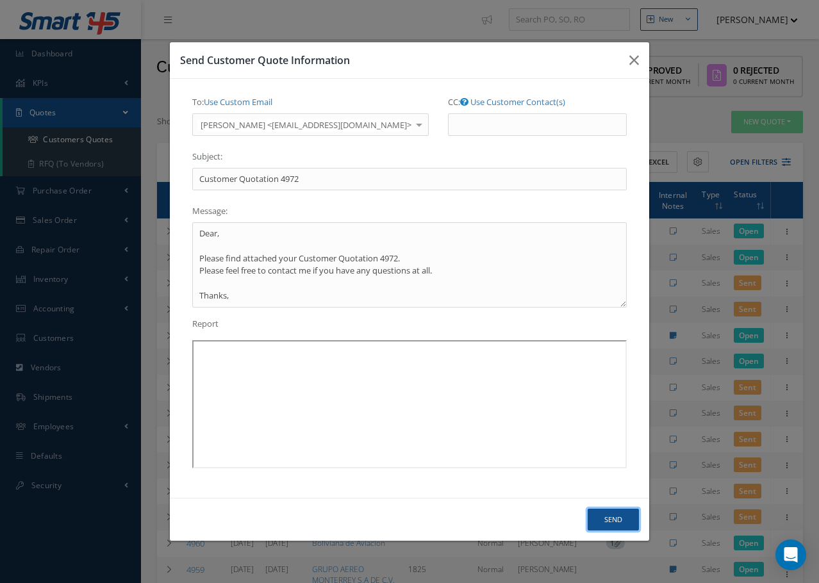
click at [612, 517] on button "Send" at bounding box center [613, 520] width 51 height 22
type textarea "Dear, Please find attached your Customer Quotation 4972. Please feel free to co…"
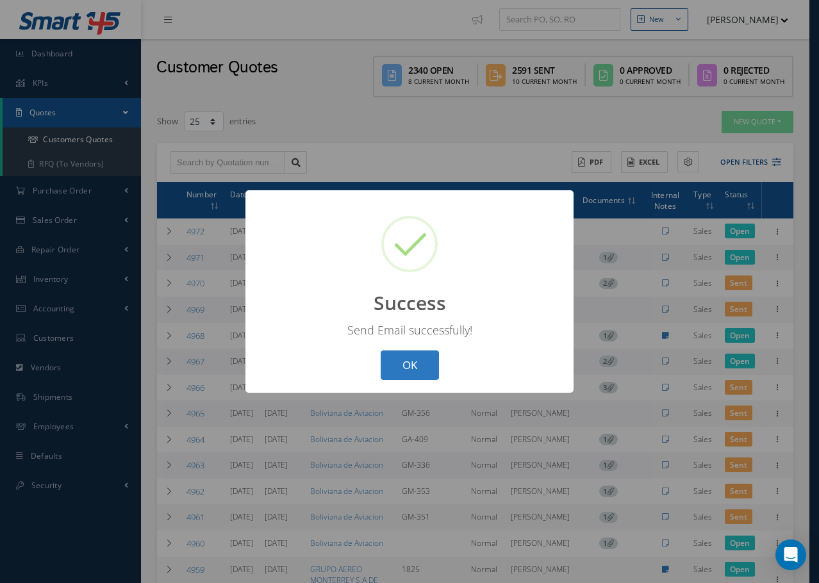
drag, startPoint x: 412, startPoint y: 368, endPoint x: 450, endPoint y: 360, distance: 38.6
click at [413, 368] on button "OK" at bounding box center [410, 366] width 58 height 30
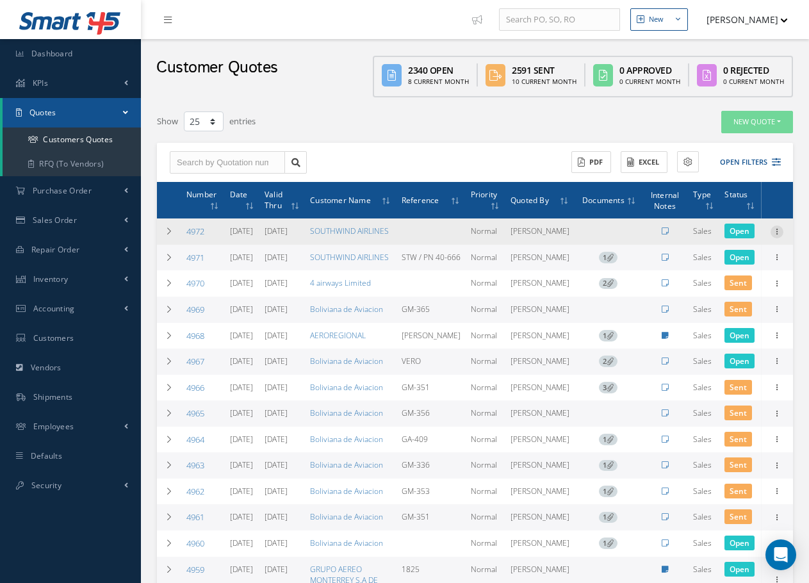
click at [774, 236] on icon at bounding box center [777, 231] width 13 height 10
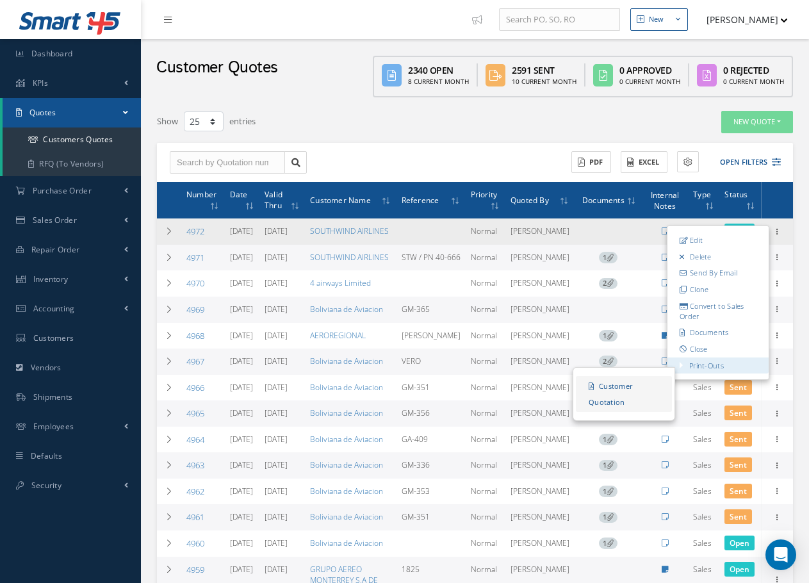
click at [626, 396] on link "Customer Quotation" at bounding box center [624, 394] width 96 height 36
